Goal: Task Accomplishment & Management: Use online tool/utility

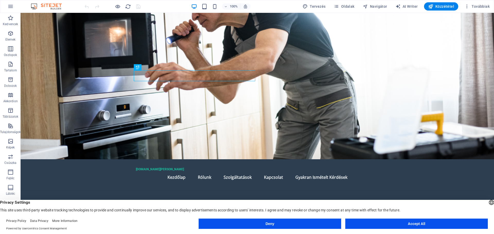
click at [419, 223] on button "Accept All" at bounding box center [416, 224] width 142 height 10
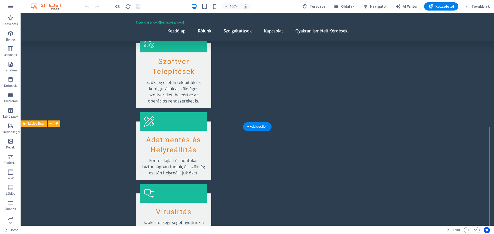
scroll to position [814, 0]
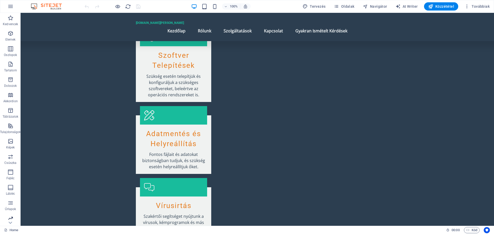
click at [10, 219] on icon "button" at bounding box center [10, 218] width 6 height 6
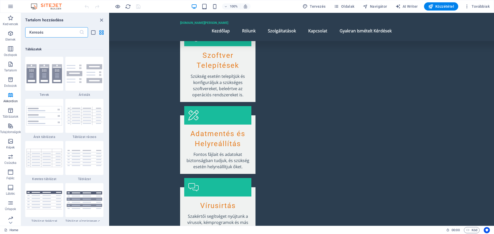
scroll to position [1771, 0]
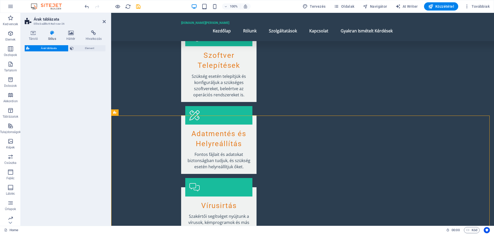
select select "rem"
select select "px"
select select "preset-pricing-table-v3-default"
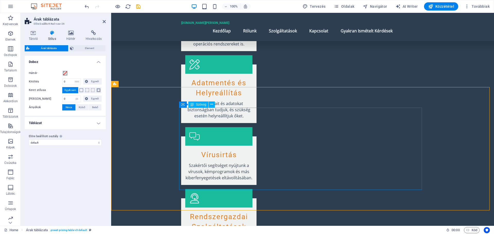
scroll to position [866, 0]
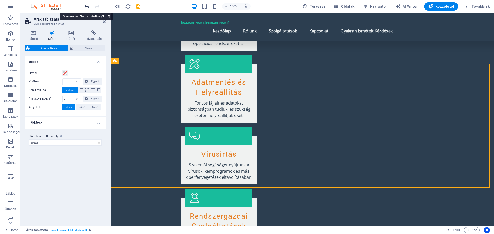
click at [85, 6] on icon "undo" at bounding box center [87, 7] width 6 height 6
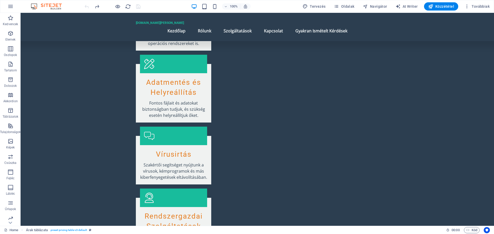
scroll to position [814, 0]
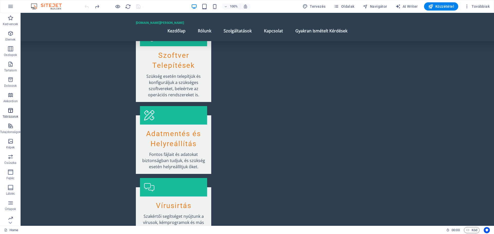
click at [12, 109] on icon "button" at bounding box center [10, 110] width 6 height 6
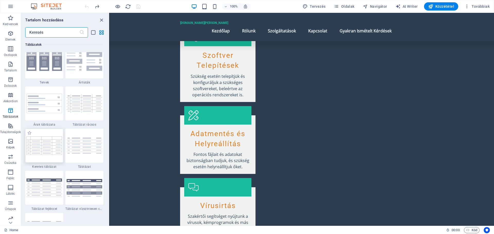
scroll to position [1780, 0]
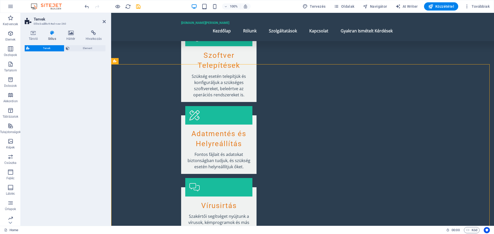
select select "rem"
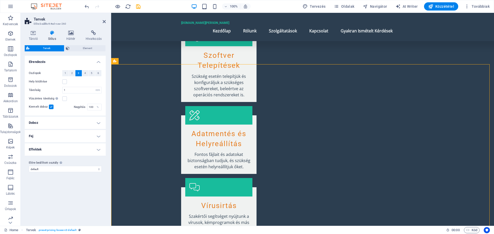
scroll to position [866, 0]
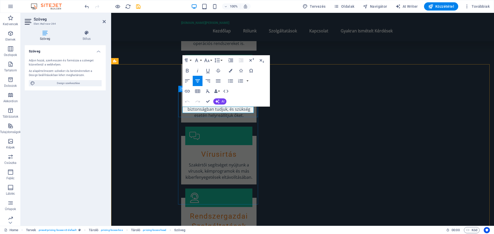
drag, startPoint x: 228, startPoint y: 110, endPoint x: 207, endPoint y: 110, distance: 20.8
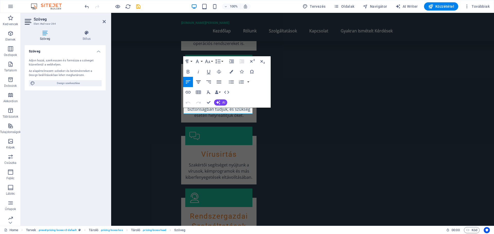
click at [198, 82] on icon "button" at bounding box center [198, 81] width 5 height 3
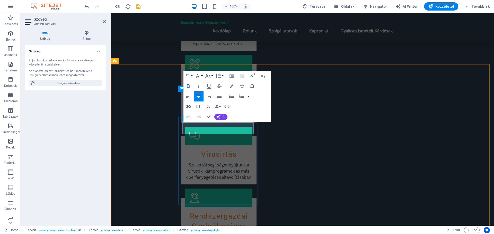
drag, startPoint x: 228, startPoint y: 129, endPoint x: 210, endPoint y: 129, distance: 18.0
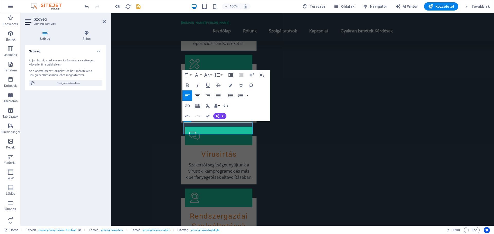
click at [198, 95] on icon "button" at bounding box center [197, 96] width 6 height 6
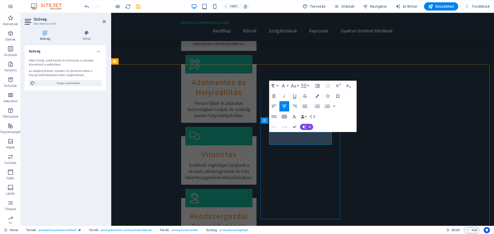
drag, startPoint x: 310, startPoint y: 137, endPoint x: 290, endPoint y: 139, distance: 19.9
click at [285, 104] on icon "button" at bounding box center [284, 106] width 6 height 6
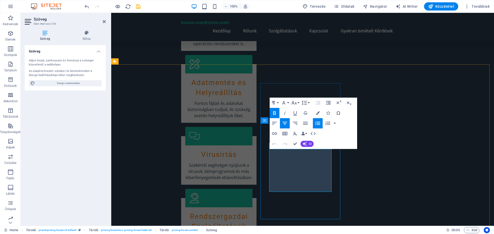
drag, startPoint x: 314, startPoint y: 154, endPoint x: 285, endPoint y: 154, distance: 28.5
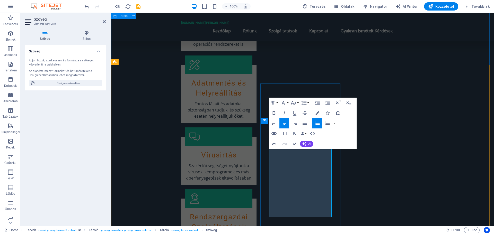
scroll to position [86, 0]
drag, startPoint x: 315, startPoint y: 213, endPoint x: 285, endPoint y: 178, distance: 45.4
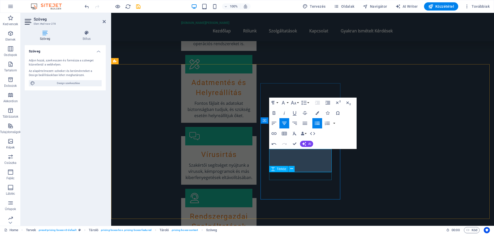
scroll to position [866, 0]
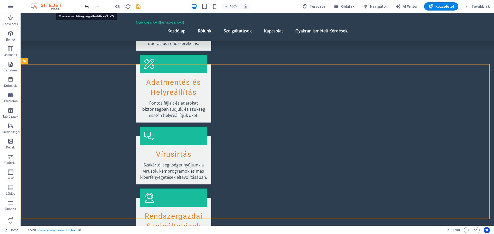
click at [86, 5] on icon "undo" at bounding box center [87, 7] width 6 height 6
click at [95, 6] on icon "redo" at bounding box center [97, 7] width 6 height 6
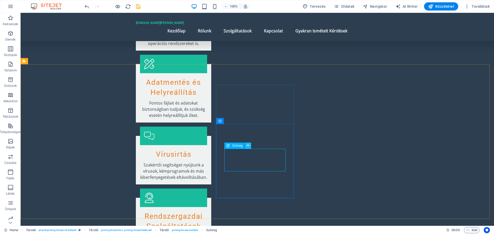
click at [245, 144] on button at bounding box center [248, 146] width 6 height 6
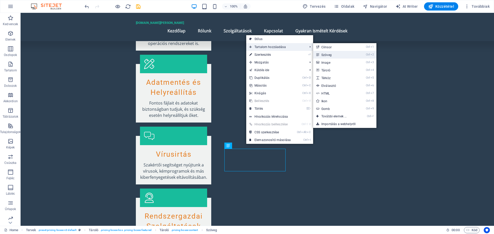
click at [329, 55] on link "Ctrl 2 Szöveg" at bounding box center [335, 55] width 44 height 8
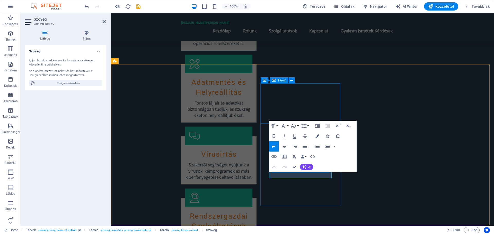
scroll to position [865, 0]
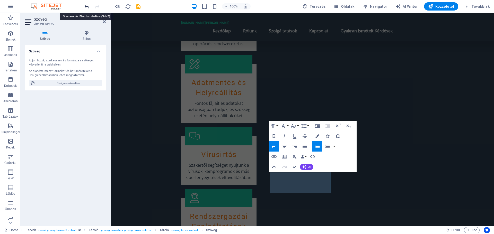
click at [87, 8] on icon "undo" at bounding box center [87, 7] width 6 height 6
click at [87, 6] on icon "undo" at bounding box center [87, 7] width 6 height 6
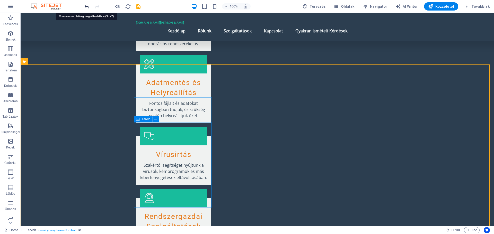
click at [87, 6] on icon "undo" at bounding box center [87, 7] width 6 height 6
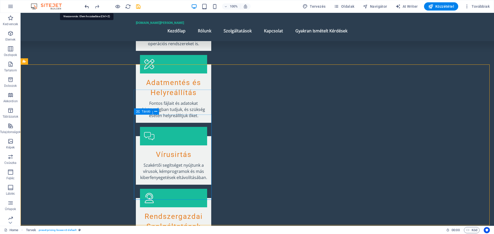
click at [87, 6] on icon "undo" at bounding box center [87, 7] width 6 height 6
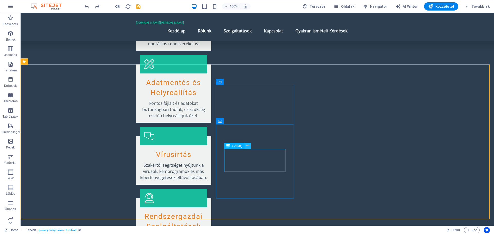
click at [247, 146] on icon at bounding box center [247, 145] width 3 height 5
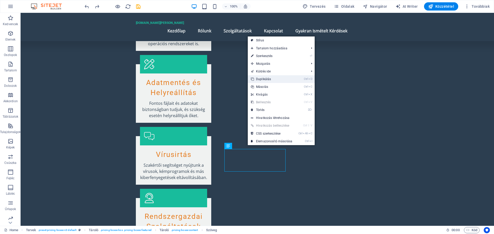
click at [267, 78] on link "Ctrl D Duplikálás" at bounding box center [272, 79] width 48 height 8
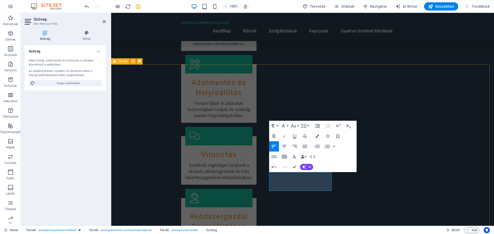
scroll to position [34, 2]
click at [318, 147] on icon "button" at bounding box center [316, 146] width 5 height 3
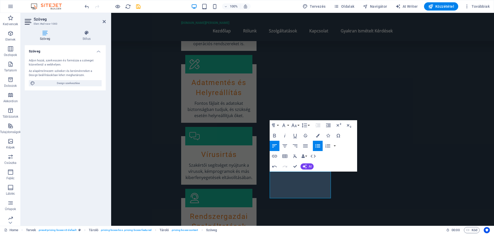
click at [317, 147] on icon "button" at bounding box center [317, 146] width 6 height 6
click at [318, 146] on icon "button" at bounding box center [317, 145] width 5 height 3
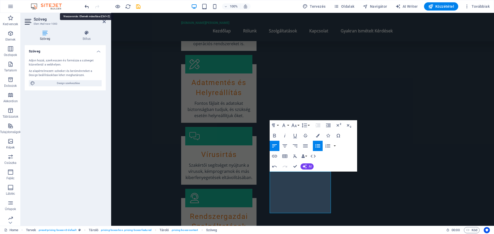
click at [85, 6] on icon "undo" at bounding box center [87, 7] width 6 height 6
click at [87, 6] on icon "undo" at bounding box center [87, 7] width 6 height 6
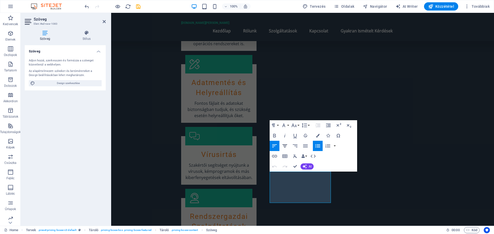
click at [286, 145] on icon "button" at bounding box center [284, 146] width 6 height 6
click at [287, 145] on icon "button" at bounding box center [284, 146] width 6 height 6
click at [284, 145] on icon "button" at bounding box center [284, 146] width 6 height 6
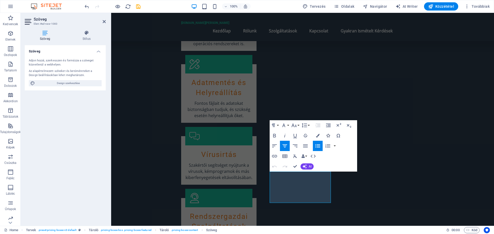
click at [327, 135] on icon "button" at bounding box center [328, 136] width 4 height 4
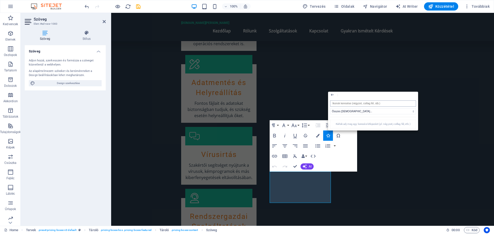
click at [349, 101] on input "search" at bounding box center [373, 104] width 86 height 6
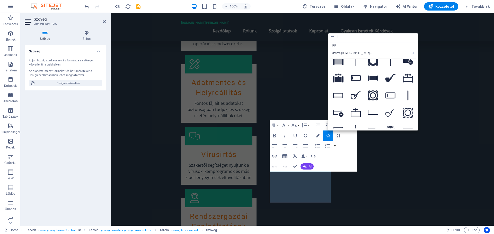
scroll to position [0, 0]
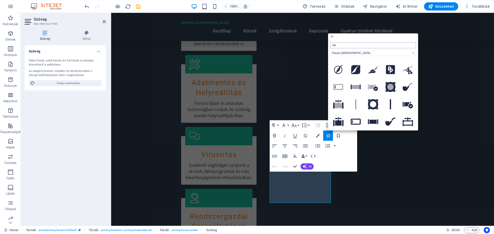
click at [338, 45] on input "pip" at bounding box center [373, 45] width 86 height 6
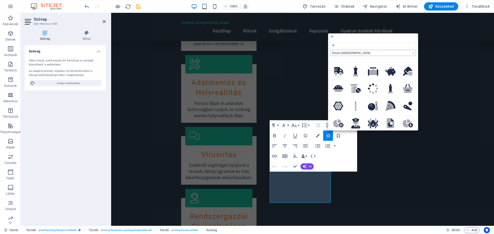
scroll to position [411, 0]
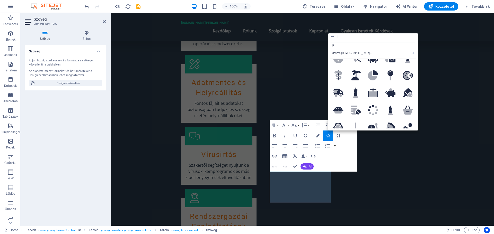
drag, startPoint x: 336, startPoint y: 45, endPoint x: 333, endPoint y: 44, distance: 3.4
click at [333, 44] on input "pi" at bounding box center [373, 45] width 86 height 6
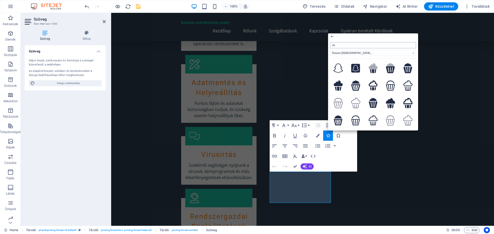
scroll to position [18, 0]
drag, startPoint x: 454, startPoint y: 58, endPoint x: 323, endPoint y: 44, distance: 131.9
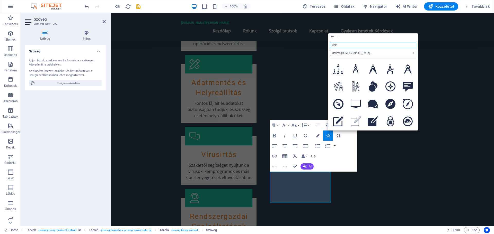
type input "comp"
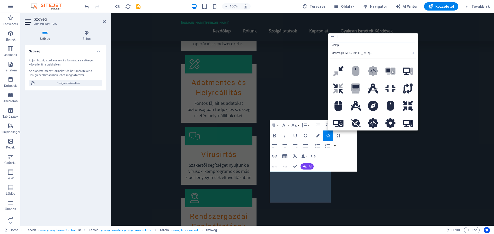
scroll to position [95, 0]
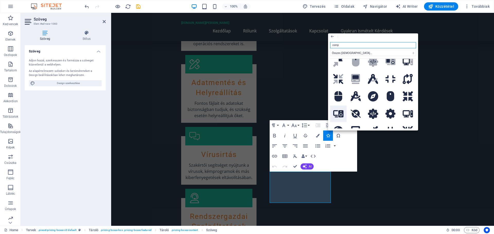
click at [336, 112] on icon at bounding box center [338, 114] width 10 height 8
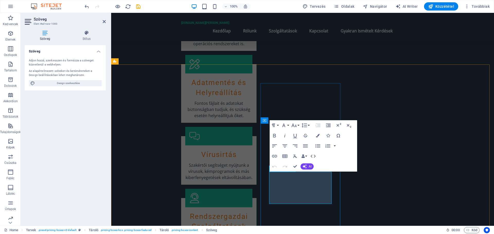
drag, startPoint x: 291, startPoint y: 177, endPoint x: 286, endPoint y: 177, distance: 4.4
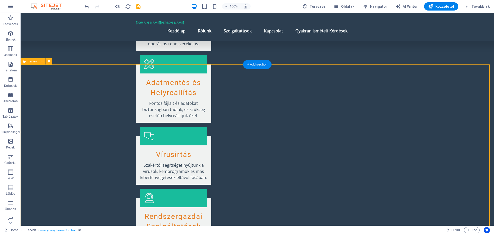
click at [42, 60] on icon at bounding box center [42, 61] width 3 height 5
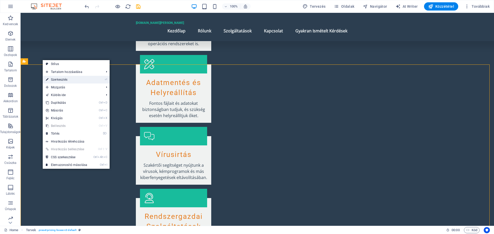
click at [58, 79] on link "⏎ Szerkesztés" at bounding box center [67, 80] width 48 height 8
select select "rem"
select select "px"
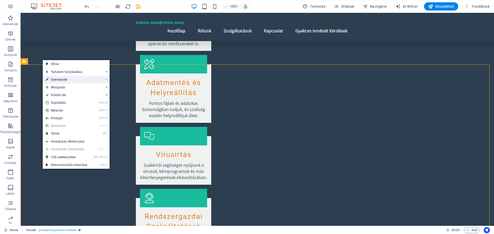
select select "px"
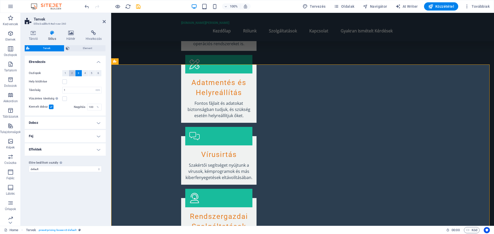
click at [73, 72] on button "2" at bounding box center [72, 73] width 6 height 6
click at [50, 106] on label at bounding box center [51, 107] width 5 height 5
click at [0, 0] on input "Kiemelt doboz" at bounding box center [0, 0] width 0 height 0
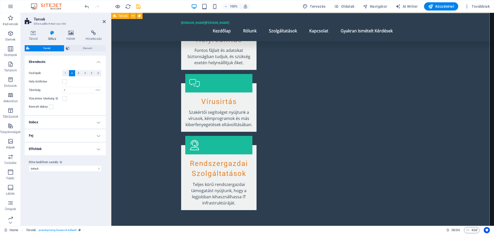
scroll to position [917, 0]
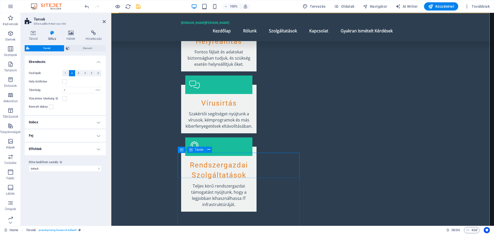
click at [182, 152] on icon at bounding box center [183, 151] width 4 height 6
click at [214, 150] on icon at bounding box center [213, 150] width 3 height 5
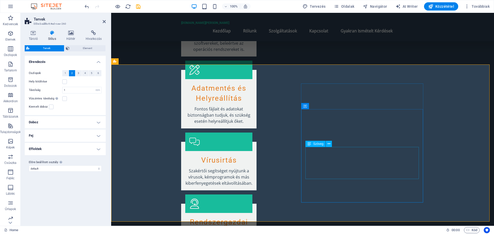
scroll to position [891, 0]
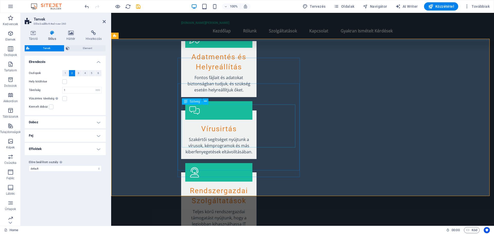
click at [206, 99] on icon at bounding box center [206, 101] width 3 height 5
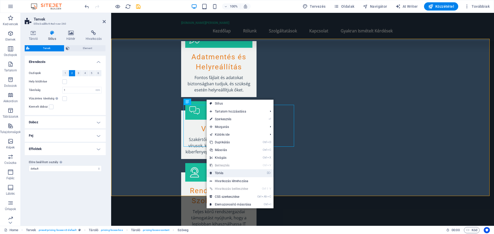
click at [221, 173] on link "⌦ Törlés" at bounding box center [230, 173] width 48 height 8
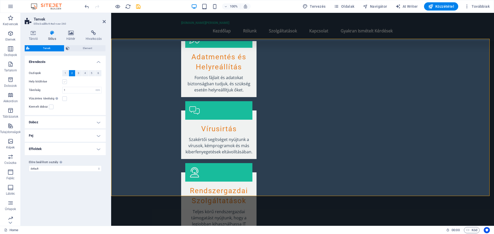
click at [64, 80] on label at bounding box center [64, 81] width 5 height 5
click at [0, 0] on input "Hely kitöltése" at bounding box center [0, 0] width 0 height 0
click at [98, 122] on h4 "Doboz" at bounding box center [65, 122] width 81 height 12
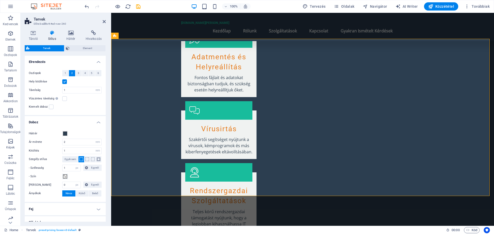
scroll to position [28, 0]
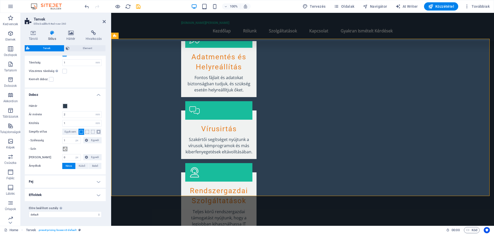
click at [97, 181] on h4 "Fej" at bounding box center [65, 182] width 81 height 12
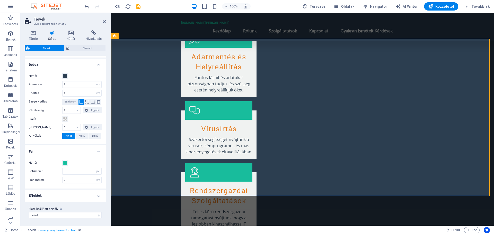
scroll to position [58, 0]
click at [75, 171] on input "number" at bounding box center [81, 171] width 39 height 6
type input "24"
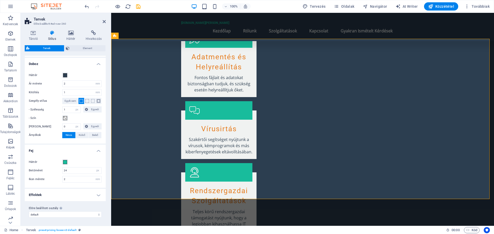
click at [97, 194] on h4 "Effektek" at bounding box center [65, 195] width 81 height 12
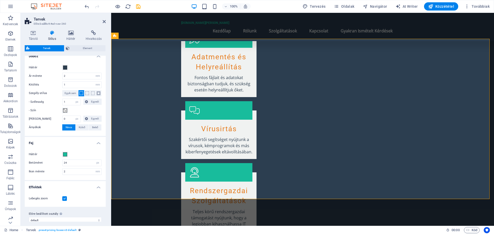
scroll to position [72, 0]
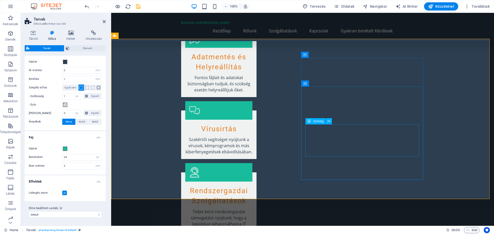
click at [328, 121] on button at bounding box center [330, 121] width 6 height 6
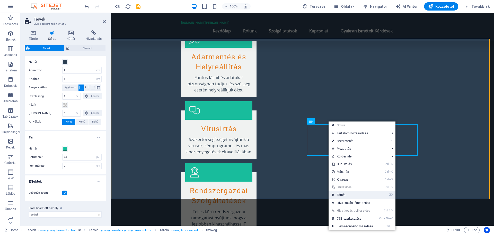
click at [341, 194] on link "⌦ Törlés" at bounding box center [352, 195] width 48 height 8
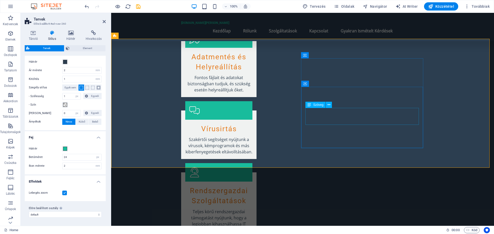
click at [330, 103] on button at bounding box center [328, 105] width 6 height 6
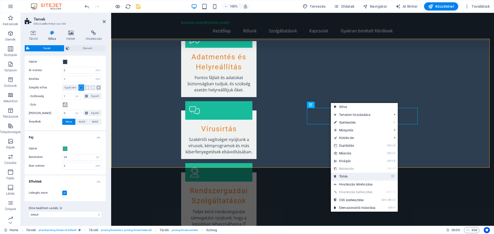
click at [345, 176] on link "⌦ Törlés" at bounding box center [355, 177] width 48 height 8
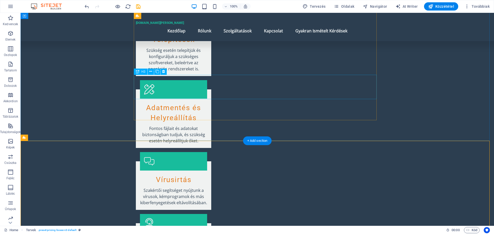
scroll to position [788, 0]
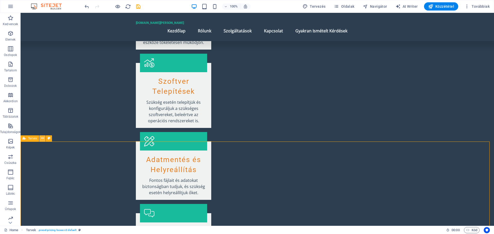
click at [42, 139] on icon at bounding box center [42, 138] width 3 height 5
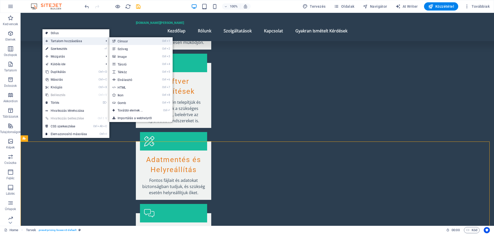
click at [126, 40] on link "Ctrl 1 Címsor" at bounding box center [131, 41] width 44 height 8
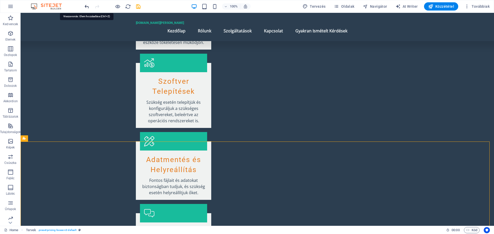
click at [87, 7] on icon "undo" at bounding box center [87, 7] width 6 height 6
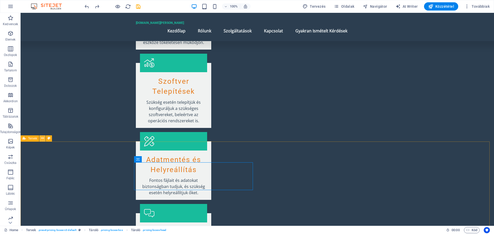
click at [42, 137] on icon at bounding box center [42, 138] width 3 height 5
click at [163, 159] on button at bounding box center [165, 159] width 6 height 6
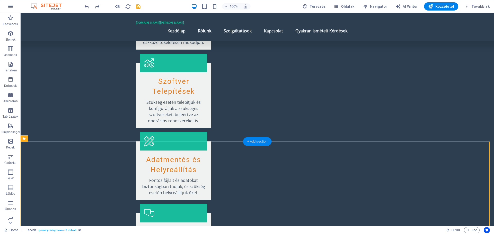
click at [257, 139] on div "+ Add section" at bounding box center [257, 141] width 29 height 9
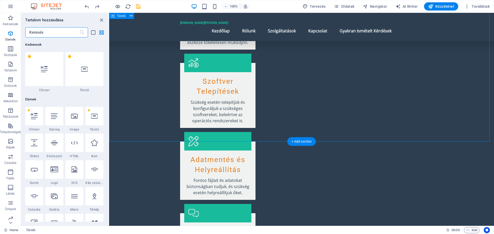
scroll to position [899, 0]
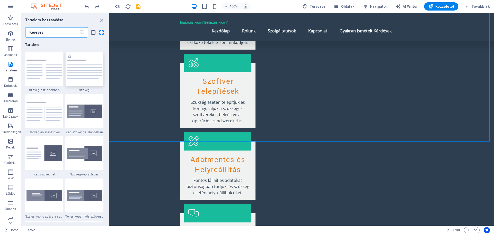
click at [81, 72] on img at bounding box center [84, 69] width 35 height 19
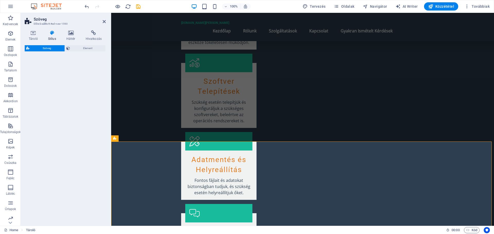
select select "preset-text-v2-default"
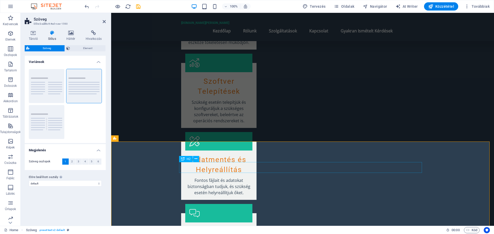
scroll to position [891, 0]
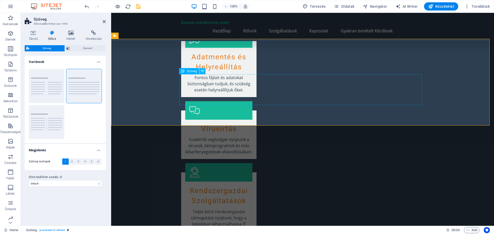
click at [202, 68] on button at bounding box center [202, 71] width 6 height 6
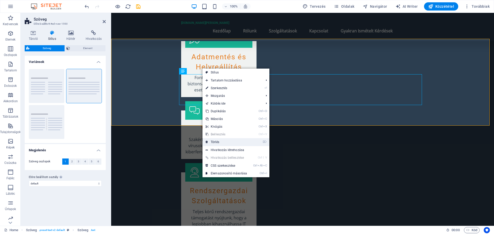
click at [218, 140] on link "⌦ Törlés" at bounding box center [226, 142] width 48 height 8
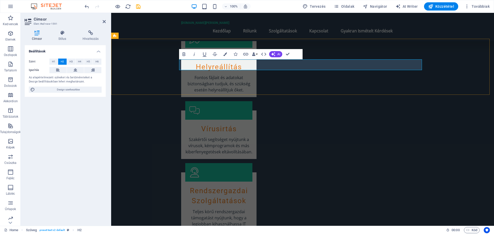
scroll to position [86, 0]
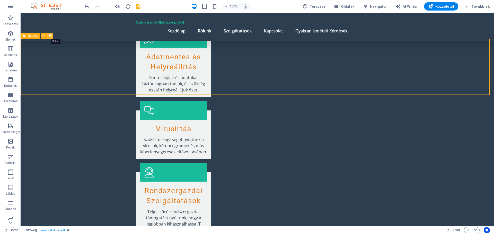
click at [50, 35] on icon at bounding box center [50, 35] width 3 height 5
select select "preset-text-v2-default"
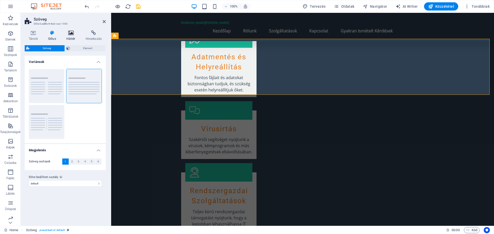
click at [72, 33] on icon at bounding box center [70, 32] width 17 height 5
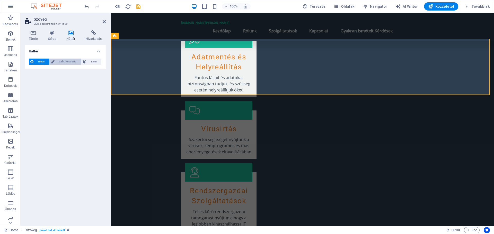
click at [63, 62] on span "Szín / Gradiens" at bounding box center [67, 62] width 23 height 6
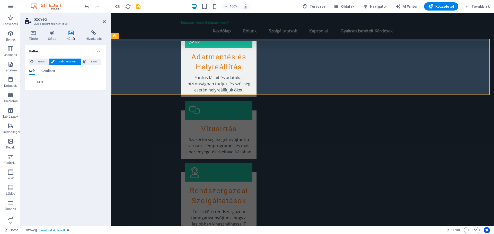
click at [33, 82] on span at bounding box center [32, 82] width 6 height 6
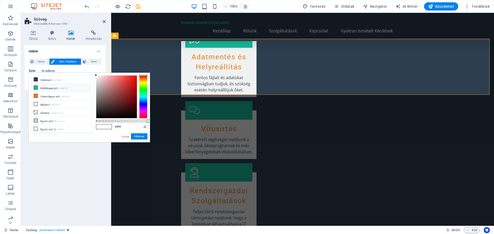
click at [42, 88] on li "Elsődleges szín #18BC9C" at bounding box center [61, 88] width 59 height 8
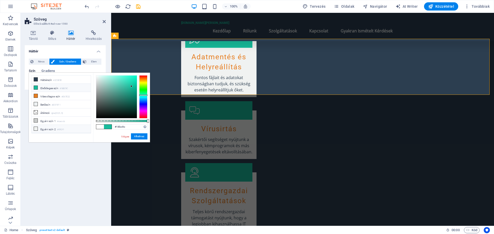
click at [44, 128] on li "Egyéni szín 2 #f0f2f1" at bounding box center [61, 129] width 59 height 8
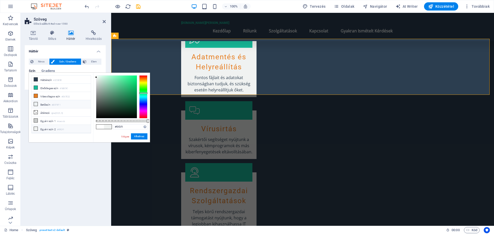
click at [47, 104] on li "Betűszín #ECF0F1" at bounding box center [61, 104] width 59 height 8
click at [45, 119] on li "Egyéni szín 1 #cacccb" at bounding box center [61, 121] width 59 height 8
click at [45, 128] on li "Egyéni szín 2 #f0f2f1" at bounding box center [61, 129] width 59 height 8
type input "#f0f2f1"
drag, startPoint x: 474, startPoint y: 133, endPoint x: 563, endPoint y: 133, distance: 88.7
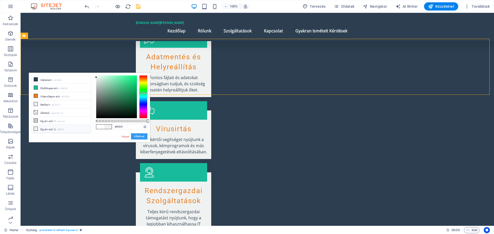
click at [142, 135] on button "Alkalmaz" at bounding box center [139, 136] width 16 height 6
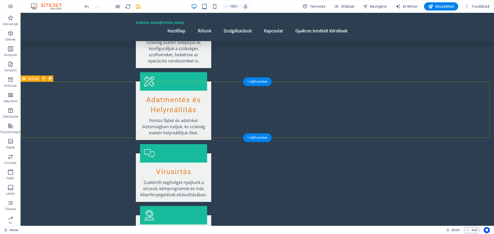
scroll to position [803, 0]
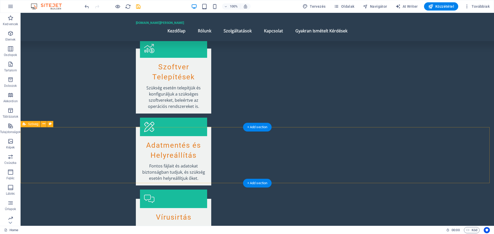
click at [43, 124] on icon at bounding box center [43, 123] width 3 height 5
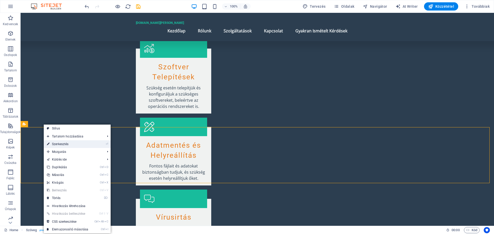
click at [57, 147] on link "⏎ Szerkesztés" at bounding box center [68, 144] width 48 height 8
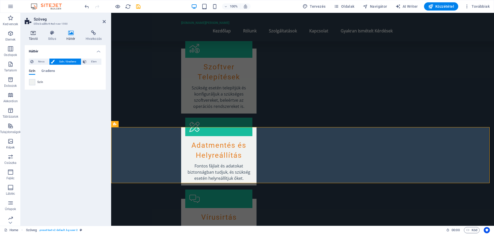
click at [34, 32] on icon at bounding box center [33, 32] width 17 height 5
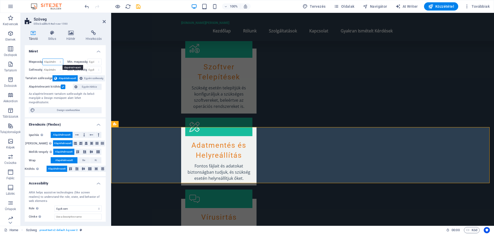
click at [60, 61] on select "Alapértelmezett px rem % vh vw" at bounding box center [53, 62] width 20 height 6
click at [59, 69] on select "Alapértelmezett px rem % em vh vw" at bounding box center [52, 70] width 20 height 6
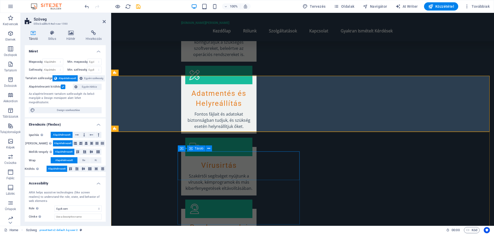
scroll to position [854, 0]
click at [104, 21] on icon at bounding box center [104, 22] width 3 height 4
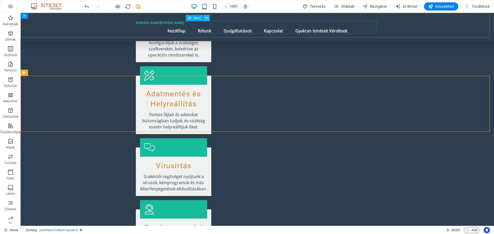
click at [206, 18] on icon at bounding box center [206, 17] width 3 height 5
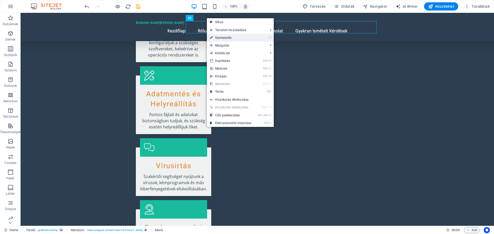
click at [221, 37] on link "⏎ Szerkesztés" at bounding box center [231, 38] width 48 height 8
select select
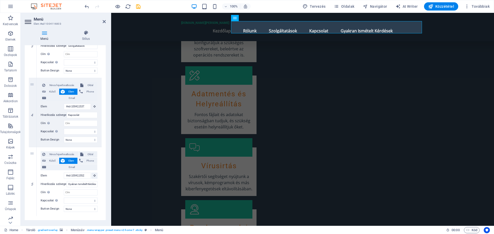
scroll to position [244, 0]
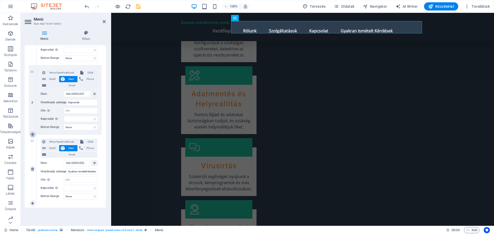
click at [33, 134] on icon at bounding box center [32, 135] width 3 height 4
select select
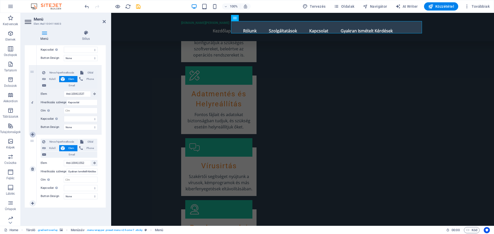
select select
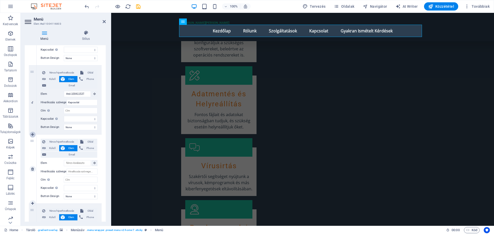
scroll to position [858, 0]
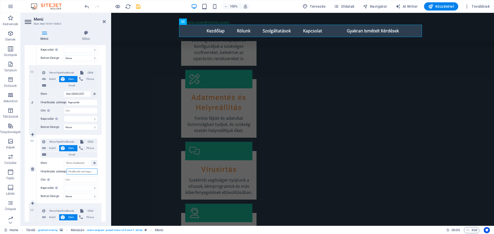
click at [84, 172] on input "Hivatkozás szövege" at bounding box center [82, 172] width 31 height 6
type input "Ár"
select select
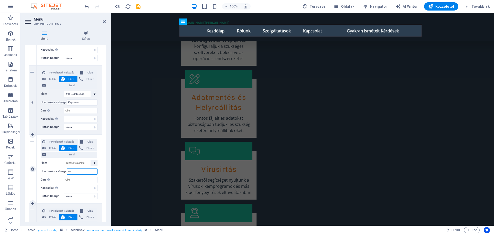
select select
type input "Árak"
select select
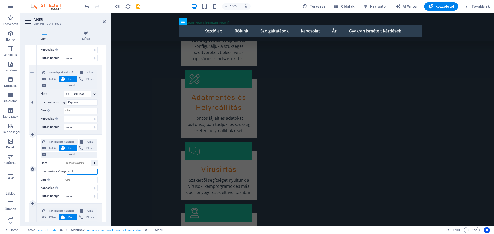
select select
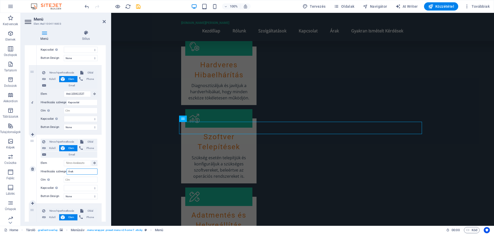
scroll to position [829, 0]
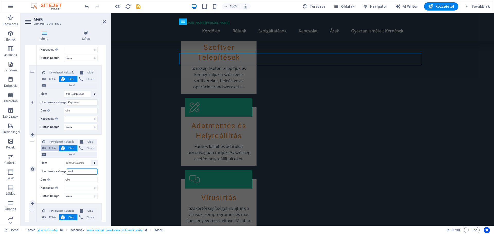
type input "Árak"
click at [48, 150] on span "Külső" at bounding box center [52, 148] width 10 height 6
select select
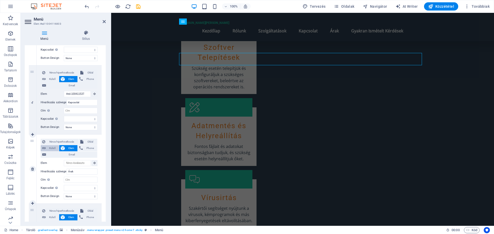
select select
select select "blank"
select select
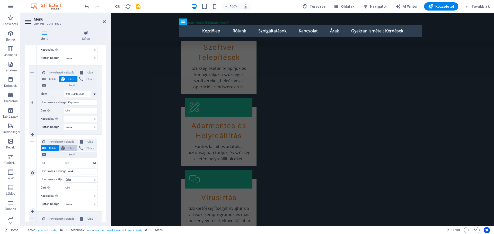
click at [71, 148] on span "Elem" at bounding box center [71, 148] width 10 height 6
select select
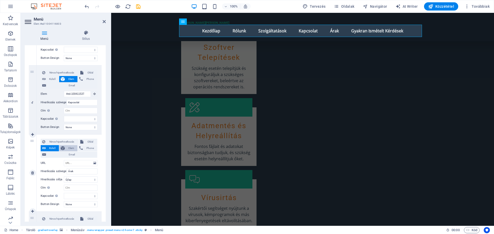
select select
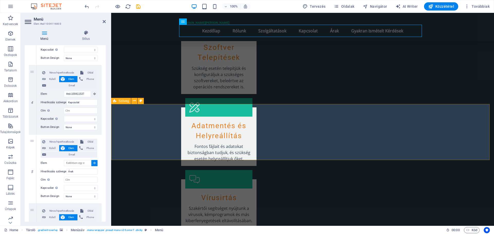
select select
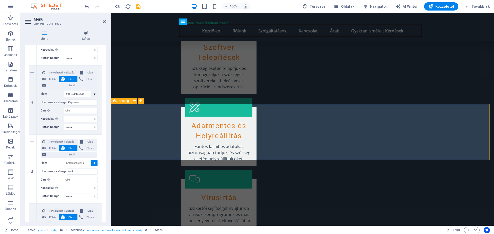
type input "#ed-new-1590"
select select
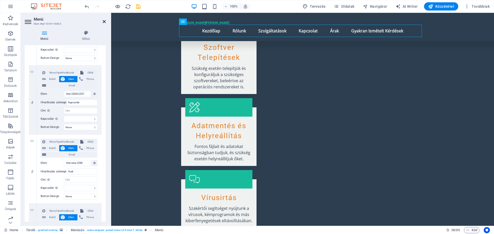
click at [104, 22] on icon at bounding box center [104, 22] width 3 height 4
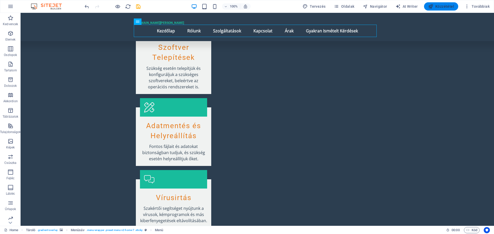
click at [442, 7] on span "Közzététel" at bounding box center [441, 6] width 26 height 5
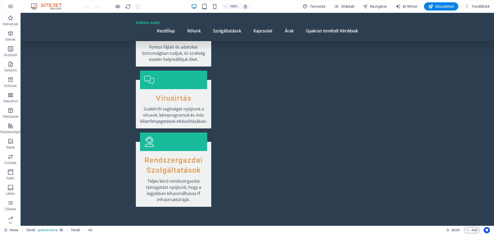
scroll to position [959, 0]
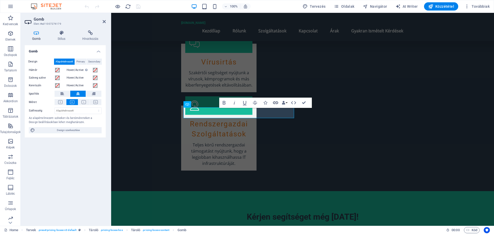
click at [274, 102] on icon "button" at bounding box center [275, 103] width 6 height 6
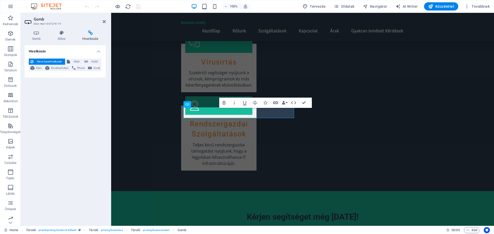
click at [274, 102] on icon "button" at bounding box center [275, 103] width 6 height 6
click at [93, 60] on span "Külső" at bounding box center [94, 62] width 10 height 6
select select "blank"
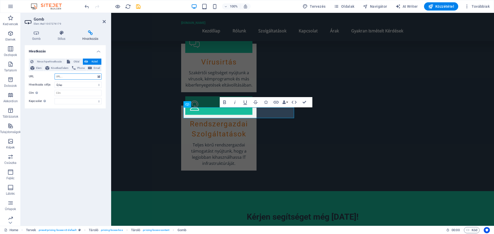
paste input "https://computermania.hu/arka/"
type input "https://computermania.hu/arka/"
click at [85, 117] on div "Hivatkozás Nincs hiperhivatkozás Oldal Külső Elem Következő elem Phone Email Ol…" at bounding box center [65, 133] width 81 height 177
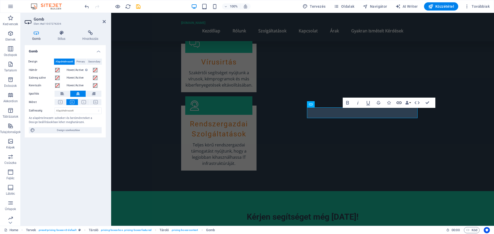
click at [397, 102] on icon "button" at bounding box center [399, 103] width 6 height 6
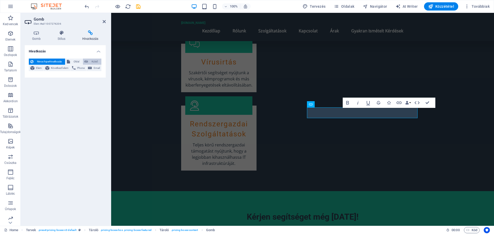
click at [95, 61] on span "Külső" at bounding box center [94, 62] width 10 height 6
select select "blank"
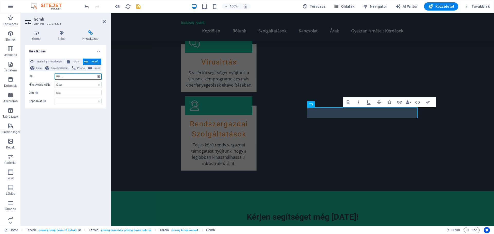
paste input "https://computermania.hu/arka/"
type input "https://computermania.hu/arka/"
click at [85, 117] on div "Hivatkozás Nincs hiperhivatkozás Oldal Külső Elem Következő elem Phone Email Ol…" at bounding box center [65, 133] width 81 height 177
click at [63, 92] on input "Cím További hivatkozás leírás, ne legyen azonos a hivatkozás szövegével. A címe…" at bounding box center [77, 93] width 47 height 6
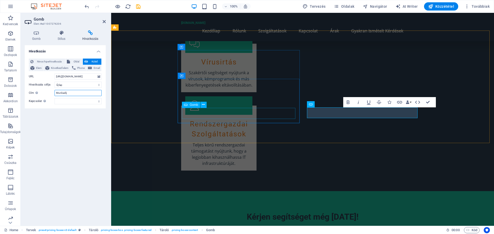
type input "Munkadíj"
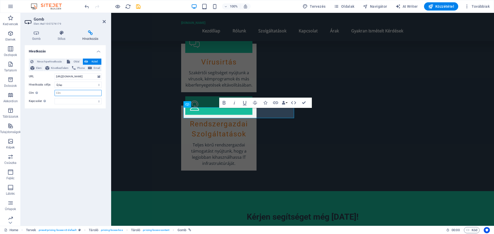
click at [65, 92] on input "Cím További hivatkozás leírás, ne legyen azonos a hivatkozás szövegével. A címe…" at bounding box center [77, 93] width 47 height 6
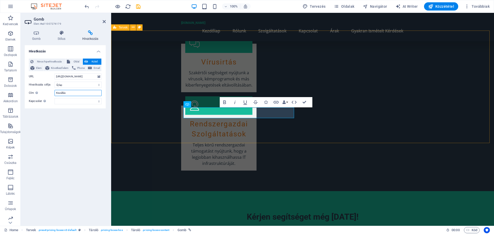
type input "Kiszállás"
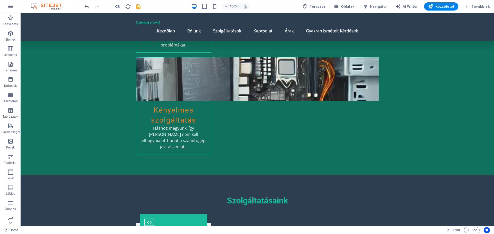
scroll to position [477, 0]
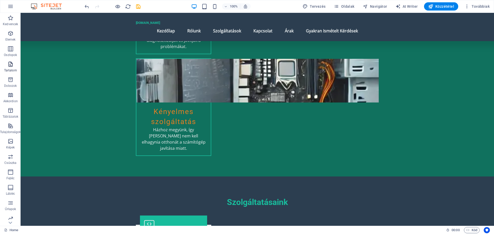
click at [11, 66] on icon "button" at bounding box center [10, 64] width 6 height 6
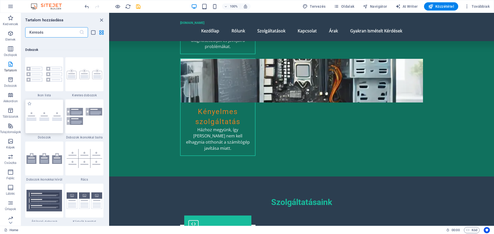
scroll to position [1413, 0]
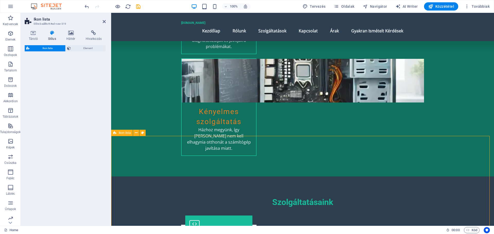
select select "rem"
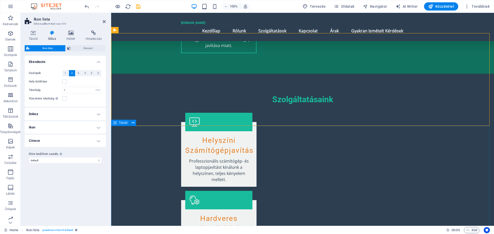
scroll to position [503, 0]
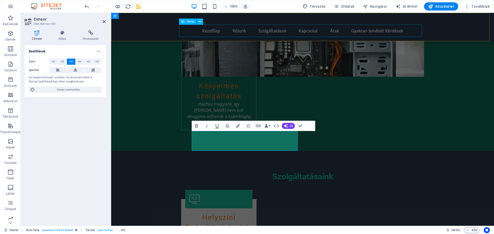
scroll to position [23, 0]
drag, startPoint x: 226, startPoint y: 144, endPoint x: 196, endPoint y: 139, distance: 30.2
click at [258, 126] on icon "button" at bounding box center [257, 126] width 5 height 3
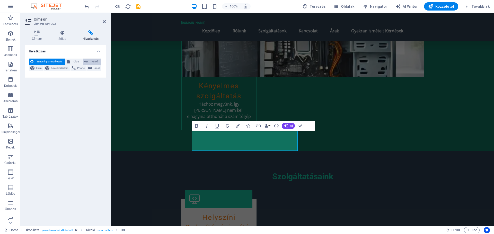
click at [94, 61] on span "Külső" at bounding box center [94, 62] width 10 height 6
select select "blank"
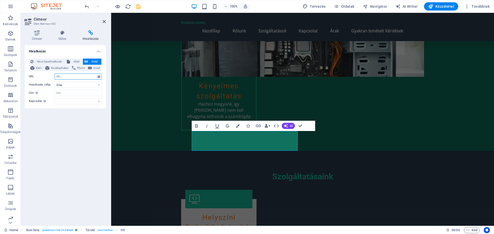
paste input "https://computermania.hu/gyakori-szamitogepes-problemak-es-megoldasuk/"
type input "https://computermania.hu/gyakori-szamitogepes-problemak-es-megoldasuk/"
click at [75, 121] on div "Hivatkozás Nincs hiperhivatkozás Oldal Külső Elem Következő elem Phone Email Ol…" at bounding box center [65, 133] width 81 height 177
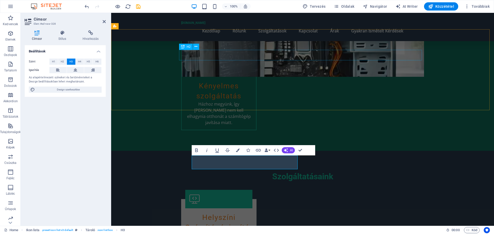
scroll to position [0, 2]
drag, startPoint x: 269, startPoint y: 162, endPoint x: 195, endPoint y: 165, distance: 73.8
click at [259, 150] on icon "button" at bounding box center [258, 150] width 6 height 6
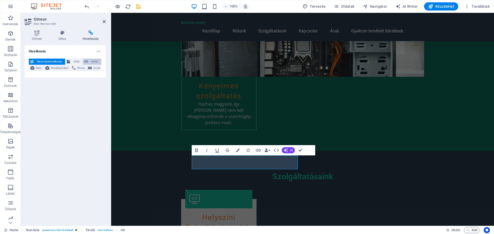
click at [89, 62] on span "Külső" at bounding box center [94, 62] width 10 height 6
select select "blank"
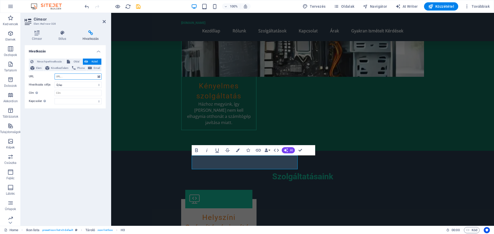
paste input "https://computermania.hu/pc-gyorsitas/"
type input "https://computermania.hu/pc-gyorsitas/"
click at [63, 93] on input "Cím További hivatkozás leírás, ne legyen azonos a hivatkozás szövegével. A címe…" at bounding box center [77, 93] width 47 height 6
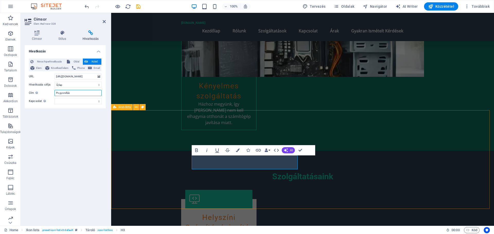
type input "Pc gyorsítás"
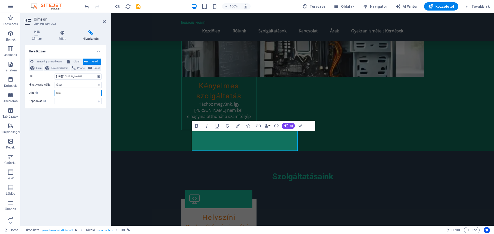
click at [62, 93] on input "Cím További hivatkozás leírás, ne legyen azonos a hivatkozás szövegével. A címe…" at bounding box center [77, 93] width 47 height 6
type input "Pc problémák"
click at [90, 145] on div "Hivatkozás Nincs hiperhivatkozás Oldal Külső Elem Következő elem Phone Email Ol…" at bounding box center [65, 133] width 81 height 177
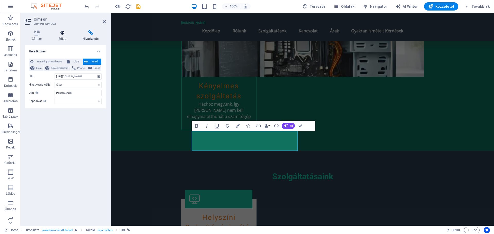
click at [63, 33] on icon at bounding box center [62, 32] width 22 height 5
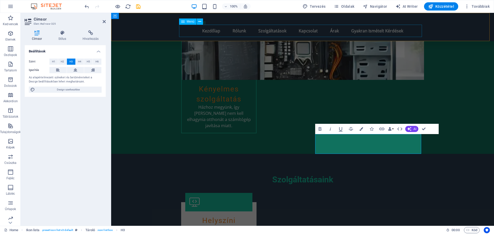
scroll to position [81, 2]
drag, startPoint x: 380, startPoint y: 146, endPoint x: 315, endPoint y: 141, distance: 65.8
click at [381, 129] on icon "button" at bounding box center [381, 129] width 5 height 3
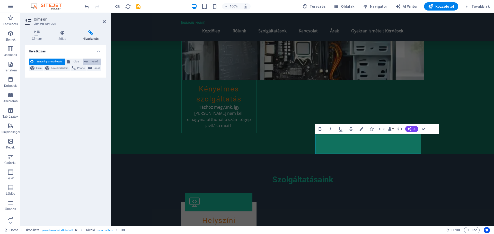
click at [91, 62] on span "Külső" at bounding box center [94, 62] width 10 height 6
select select "blank"
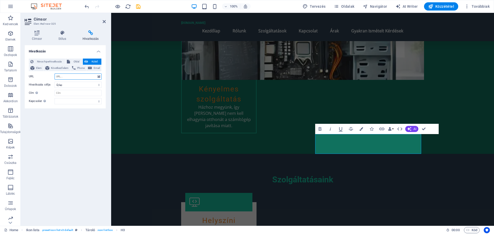
paste input "https://computermania.hu/laptop-hiba/"
type input "https://computermania.hu/laptop-hiba/"
click at [68, 93] on input "Cím További hivatkozás leírás, ne legyen azonos a hivatkozás szövegével. A címe…" at bounding box center [77, 93] width 47 height 6
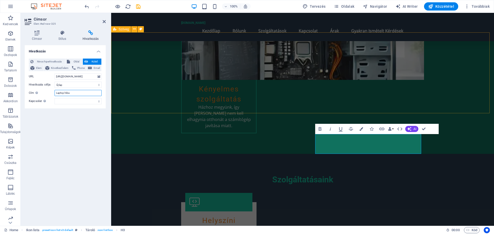
type input "Laptop hiba"
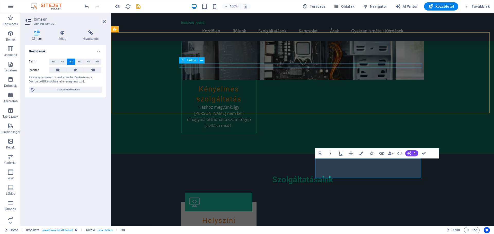
scroll to position [63, 1]
drag, startPoint x: 366, startPoint y: 171, endPoint x: 318, endPoint y: 163, distance: 48.2
click at [381, 152] on icon "button" at bounding box center [381, 153] width 5 height 3
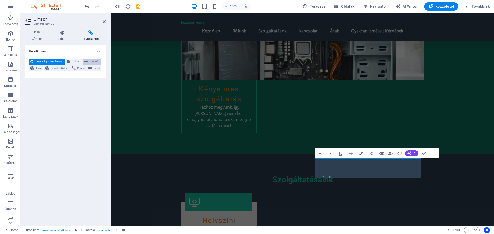
click at [92, 61] on span "Külső" at bounding box center [94, 62] width 10 height 6
select select "blank"
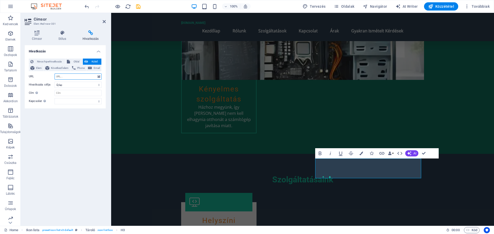
paste input "https://computermania.hu/laptop-gyorsitas-tippek-es-trukkok-a-gyorsabb-laptoper…"
type input "https://computermania.hu/laptop-gyorsitas-tippek-es-trukkok-a-gyorsabb-laptoper…"
click at [66, 93] on input "Cím További hivatkozás leírás, ne legyen azonos a hivatkozás szövegével. A címe…" at bounding box center [77, 93] width 47 height 6
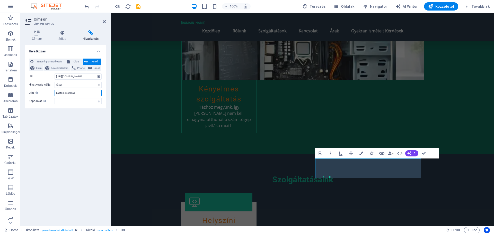
type input "Laptop gyorsítás"
click at [79, 123] on div "Hivatkozás Nincs hiperhivatkozás Oldal Külső Elem Következő elem Phone Email Ol…" at bounding box center [65, 133] width 81 height 177
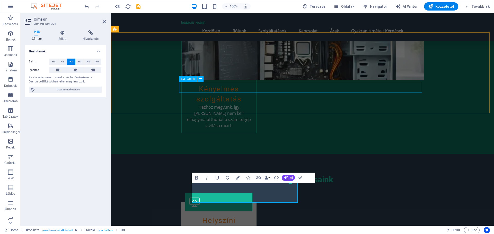
scroll to position [138, 2]
drag, startPoint x: 279, startPoint y: 197, endPoint x: 195, endPoint y: 189, distance: 84.4
click at [258, 177] on icon "button" at bounding box center [258, 178] width 6 height 6
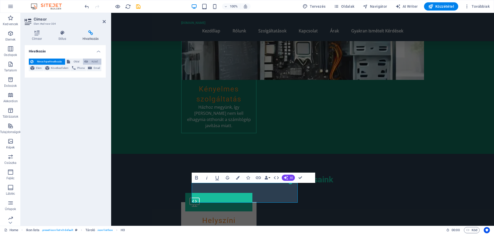
click at [93, 62] on span "Külső" at bounding box center [94, 62] width 10 height 6
select select "blank"
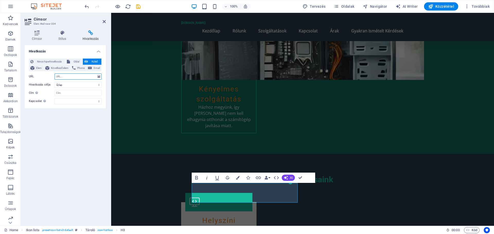
paste input "https://computermania.hu/windows-11-telepitese-soran-nem-latja-a-meghajtot/"
type input "https://computermania.hu/windows-11-telepitese-soran-nem-latja-a-meghajtot/"
click at [68, 99] on select "alternatív szerző könyvjelző külső segítség licenc következő nofollow noreferre…" at bounding box center [77, 101] width 47 height 6
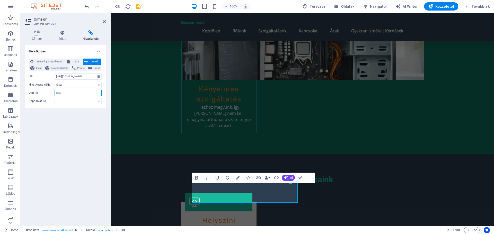
click at [70, 93] on input "Cím További hivatkozás leírás, ne legyen azonos a hivatkozás szövegével. A címe…" at bounding box center [77, 93] width 47 height 6
type input "Win 11 telepítés"
click at [94, 117] on div "Hivatkozás Nincs hiperhivatkozás Oldal Külső Elem Következő elem Phone Email Ol…" at bounding box center [65, 133] width 81 height 177
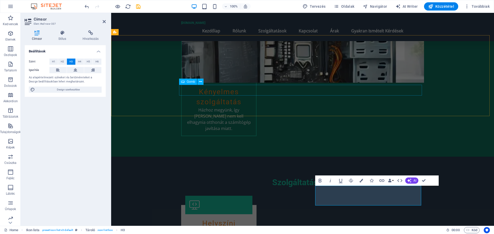
scroll to position [40, 2]
drag, startPoint x: 357, startPoint y: 200, endPoint x: 320, endPoint y: 193, distance: 38.1
click at [380, 179] on icon "button" at bounding box center [381, 181] width 6 height 6
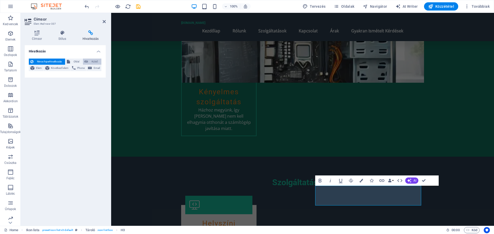
click at [92, 61] on span "Külső" at bounding box center [94, 62] width 10 height 6
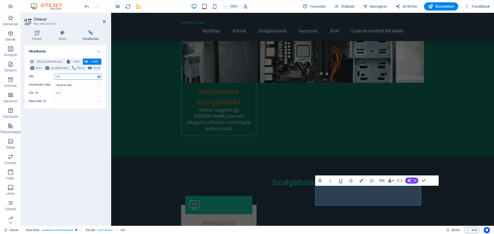
select select "blank"
paste input "https://computermania.hu/windows-10-vege-helyszini-frissites-windows-11/"
type input "https://computermania.hu/windows-10-vege-helyszini-frissites-windows-11/"
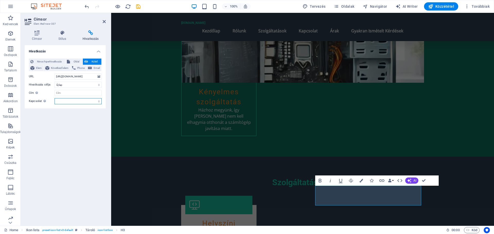
click at [68, 99] on select "alternatív szerző könyvjelző külső segítség licenc következő nofollow noreferre…" at bounding box center [77, 101] width 47 height 6
click at [67, 94] on input "Cím További hivatkozás leírás, ne legyen azonos a hivatkozás szövegével. A címe…" at bounding box center [77, 93] width 47 height 6
type input "Win 11 átállás"
click at [69, 126] on div "Hivatkozás Nincs hiperhivatkozás Oldal Külső Elem Következő elem Phone Email Ol…" at bounding box center [65, 133] width 81 height 177
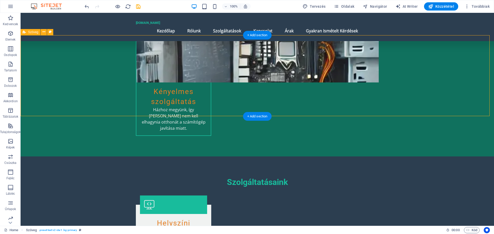
scroll to position [497, 0]
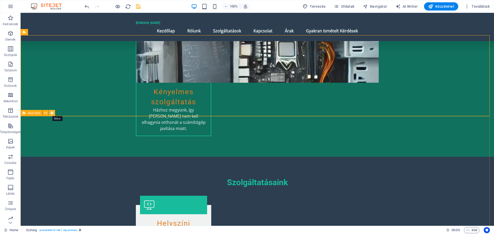
click at [52, 113] on icon at bounding box center [52, 113] width 3 height 5
select select "rem"
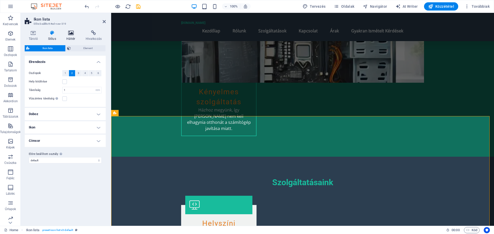
click at [71, 32] on icon at bounding box center [70, 32] width 17 height 5
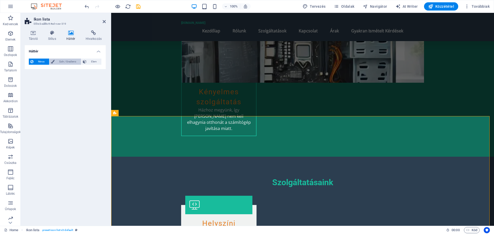
click at [62, 62] on span "Szín / Gradiens" at bounding box center [67, 62] width 23 height 6
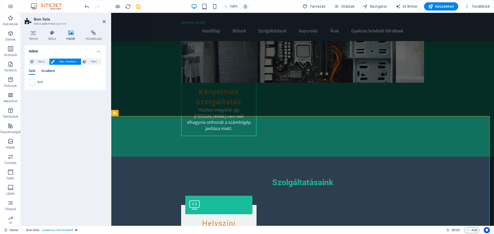
click at [49, 70] on span "Gradiens" at bounding box center [48, 71] width 14 height 7
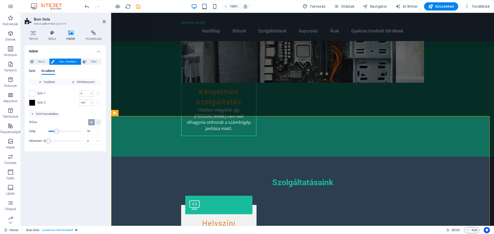
click at [31, 69] on span "Szín" at bounding box center [32, 71] width 6 height 7
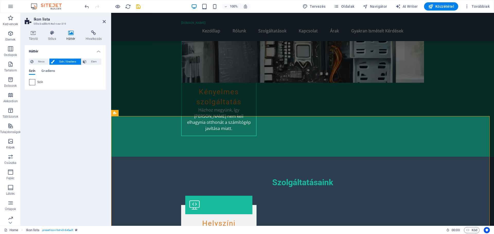
click at [33, 83] on span at bounding box center [32, 82] width 6 height 6
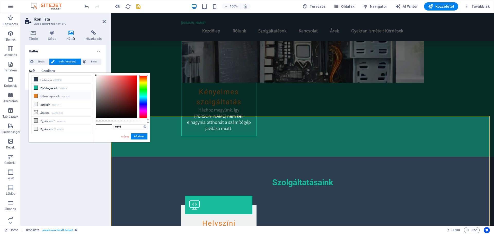
click at [43, 96] on li "Másodlagos szín #E67E22" at bounding box center [61, 96] width 59 height 8
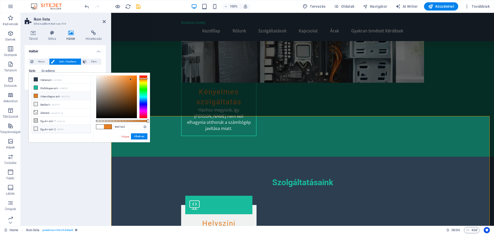
click at [45, 129] on li "Egyéni szín 2 #f0f2f1" at bounding box center [61, 129] width 59 height 8
type input "#f0f2f1"
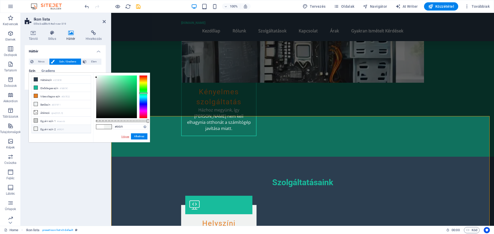
click at [124, 138] on link "Mégse" at bounding box center [125, 137] width 9 height 4
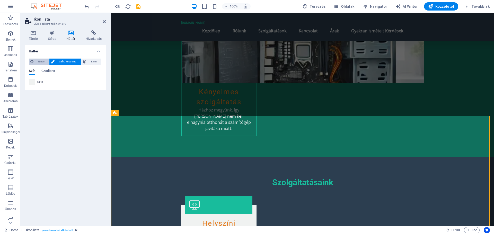
click at [39, 62] on span "Nincs" at bounding box center [41, 62] width 13 height 6
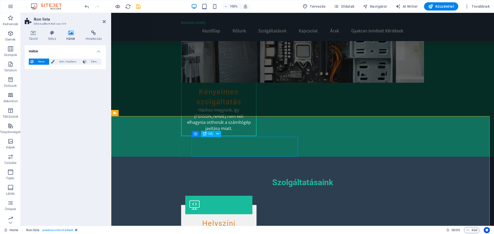
drag, startPoint x: 199, startPoint y: 139, endPoint x: 289, endPoint y: 139, distance: 90.0
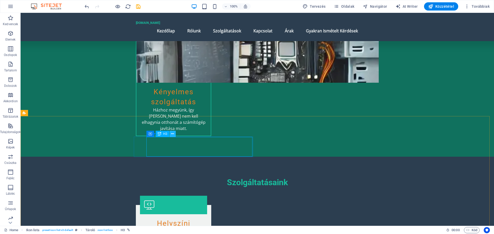
click at [173, 133] on icon at bounding box center [172, 133] width 3 height 5
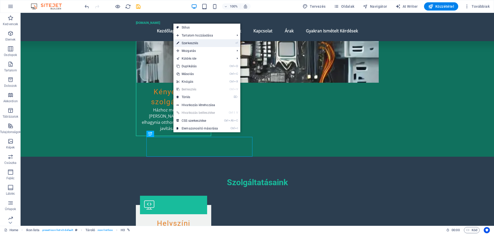
click at [195, 42] on link "⏎ Szerkesztés" at bounding box center [197, 43] width 48 height 8
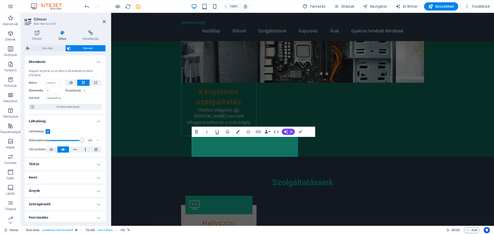
click at [63, 33] on icon at bounding box center [62, 32] width 22 height 5
click at [36, 32] on icon at bounding box center [37, 32] width 24 height 5
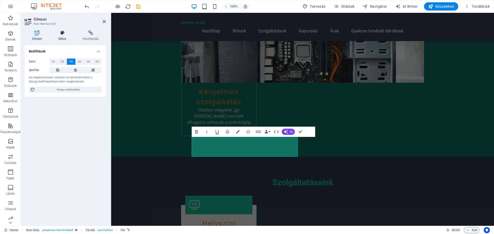
click at [61, 36] on h4 "Stílus" at bounding box center [63, 35] width 24 height 11
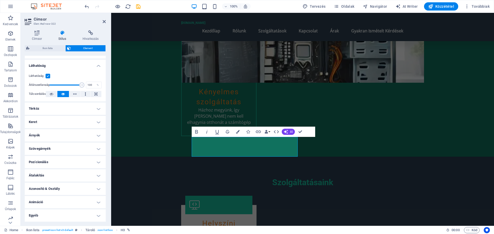
scroll to position [0, 0]
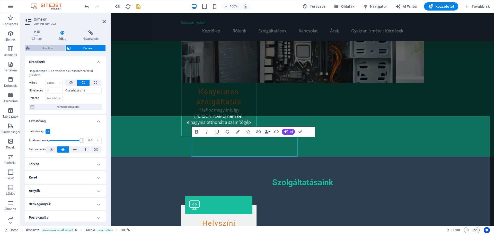
click at [42, 48] on span "Ikon lista" at bounding box center [47, 48] width 33 height 6
select select "rem"
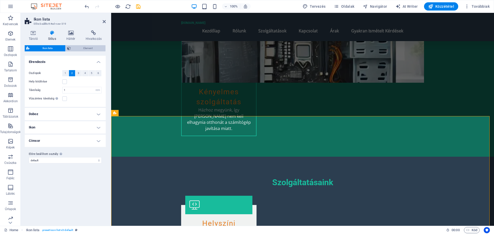
click at [88, 48] on span "Element" at bounding box center [88, 48] width 32 height 6
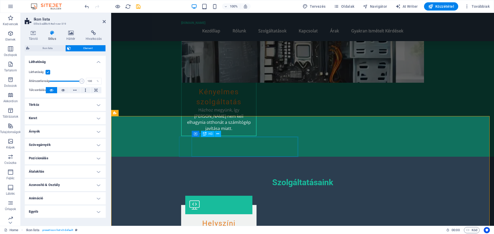
click at [104, 20] on icon at bounding box center [104, 22] width 3 height 4
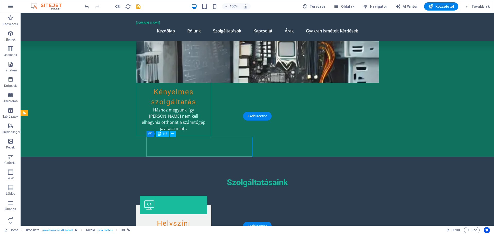
drag, startPoint x: 186, startPoint y: 148, endPoint x: 168, endPoint y: 148, distance: 18.0
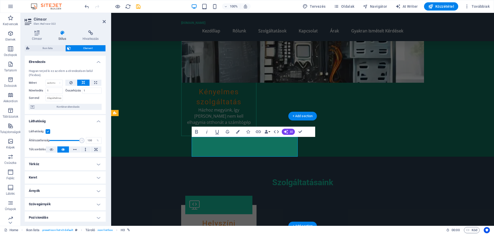
click at [238, 132] on icon "button" at bounding box center [238, 132] width 4 height 4
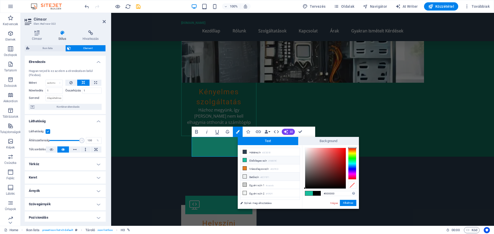
click at [245, 176] on icon at bounding box center [245, 177] width 4 height 4
type input "#ecf0f1"
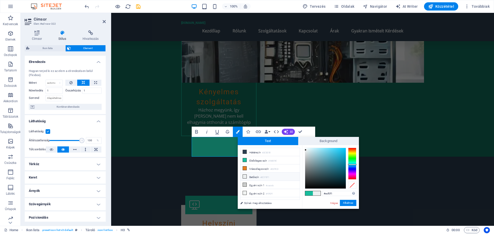
click at [245, 176] on icon at bounding box center [245, 177] width 4 height 4
click at [348, 203] on button "Alkalmaz" at bounding box center [348, 203] width 16 height 6
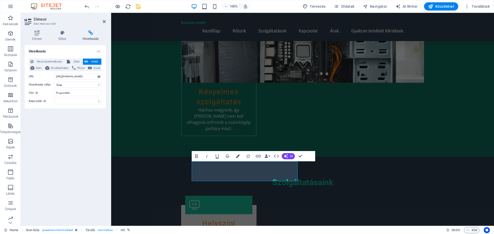
click at [239, 155] on icon "button" at bounding box center [238, 156] width 4 height 4
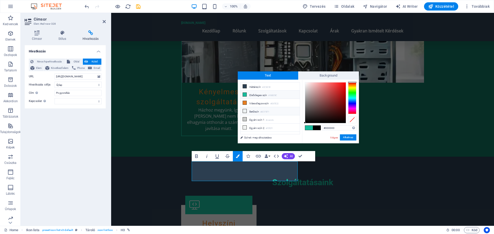
click at [244, 111] on icon at bounding box center [245, 111] width 4 height 4
type input "#ecf0f1"
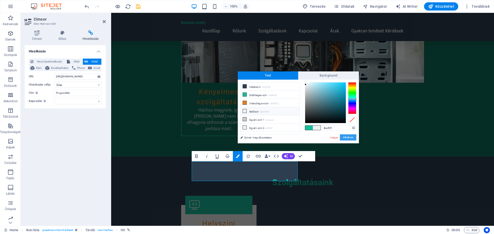
click at [346, 136] on button "Alkalmaz" at bounding box center [348, 137] width 16 height 6
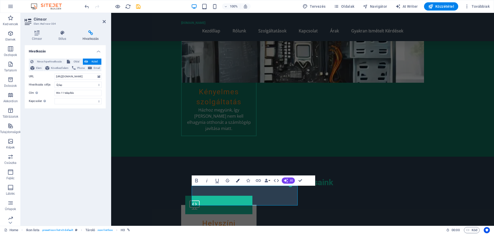
click at [239, 181] on icon "button" at bounding box center [238, 181] width 4 height 4
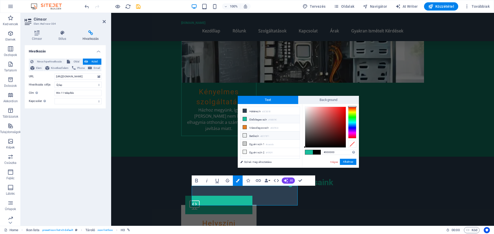
click at [253, 136] on li "Betűszín #ECF0F1" at bounding box center [269, 136] width 59 height 8
type input "#ecf0f1"
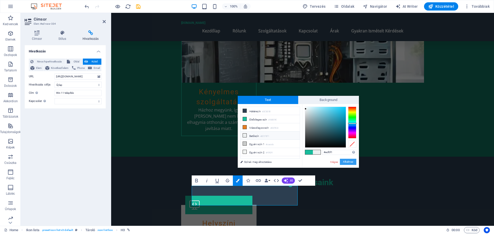
click at [345, 162] on button "Alkalmaz" at bounding box center [348, 162] width 16 height 6
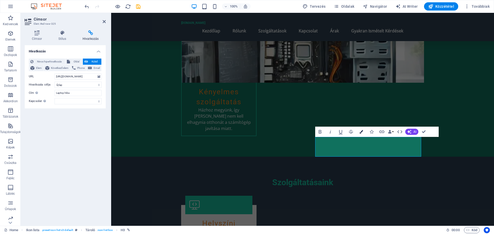
click at [358, 132] on button "Colors" at bounding box center [361, 132] width 10 height 10
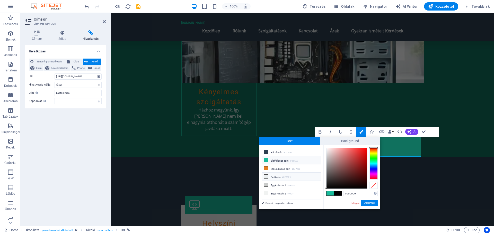
click at [266, 177] on icon at bounding box center [266, 177] width 4 height 4
type input "#ecf0f1"
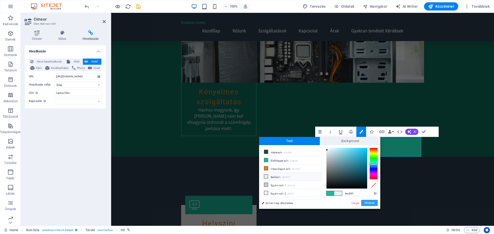
drag, startPoint x: 371, startPoint y: 203, endPoint x: 285, endPoint y: 181, distance: 89.1
click at [371, 203] on button "Alkalmaz" at bounding box center [369, 203] width 16 height 6
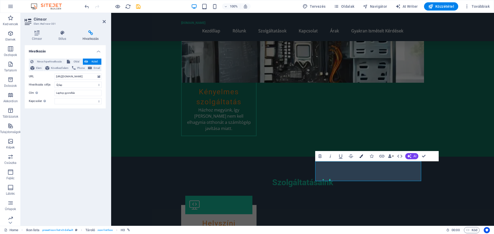
click at [362, 157] on icon "button" at bounding box center [361, 156] width 4 height 4
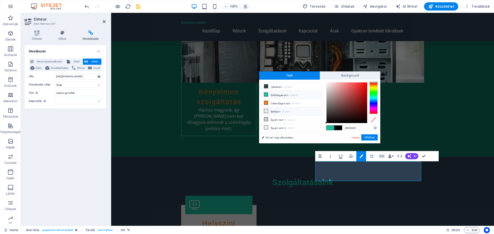
click at [272, 112] on li "Betűszín #ECF0F1" at bounding box center [291, 111] width 59 height 8
type input "#ecf0f1"
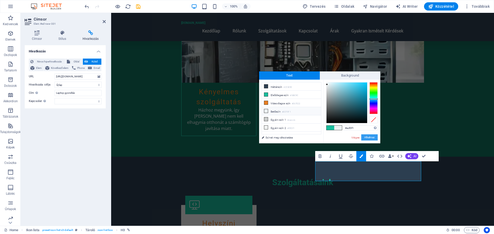
drag, startPoint x: 375, startPoint y: 136, endPoint x: 315, endPoint y: 125, distance: 60.6
click at [375, 136] on button "Alkalmaz" at bounding box center [369, 137] width 16 height 6
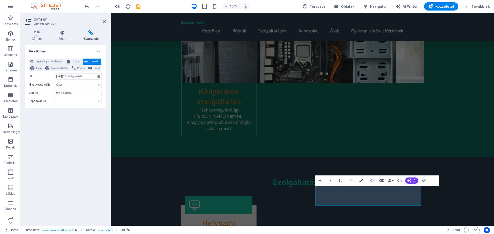
click at [359, 180] on icon "button" at bounding box center [361, 181] width 4 height 4
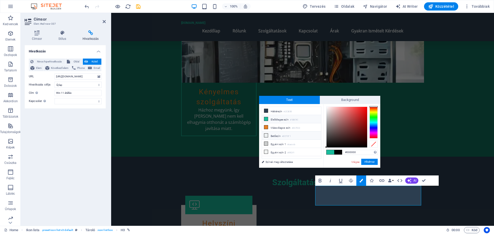
click at [278, 136] on li "Betűszín #ECF0F1" at bounding box center [291, 136] width 59 height 8
type input "#ecf0f1"
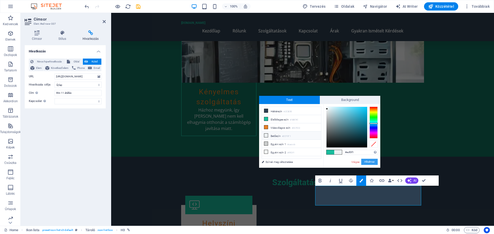
click at [367, 161] on button "Alkalmaz" at bounding box center [369, 162] width 16 height 6
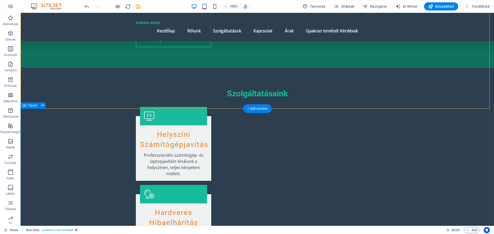
scroll to position [549, 0]
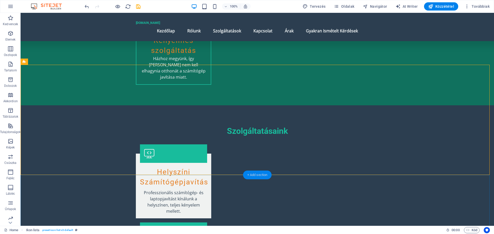
click at [259, 175] on div "+ Add section" at bounding box center [257, 175] width 29 height 9
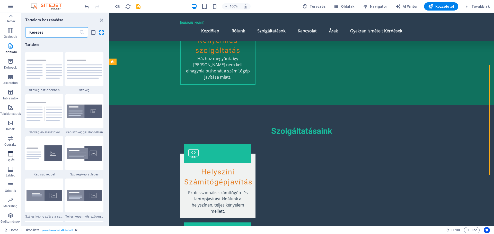
scroll to position [0, 0]
click at [13, 31] on icon "button" at bounding box center [10, 33] width 6 height 6
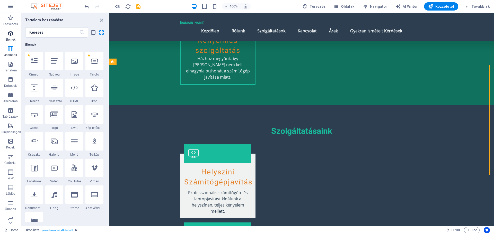
scroll to position [55, 0]
click at [37, 89] on icon at bounding box center [34, 88] width 7 height 7
select select "px"
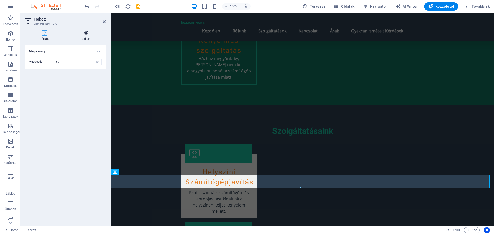
click at [85, 33] on icon at bounding box center [86, 32] width 39 height 5
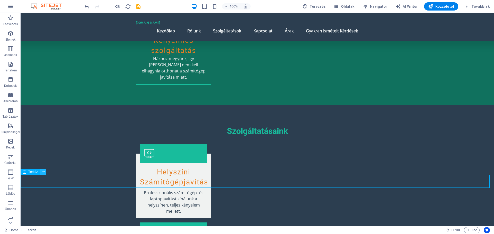
click at [43, 172] on icon at bounding box center [43, 171] width 3 height 5
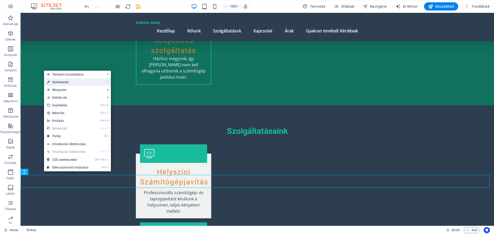
click at [65, 81] on link "⏎ Szerkesztés" at bounding box center [68, 82] width 48 height 8
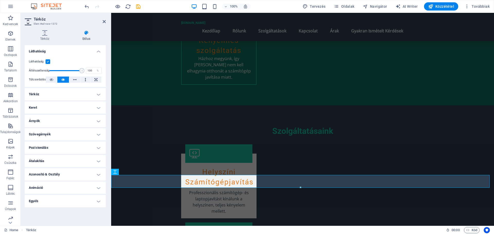
click at [84, 34] on icon at bounding box center [86, 32] width 39 height 5
click at [43, 34] on icon at bounding box center [45, 32] width 40 height 5
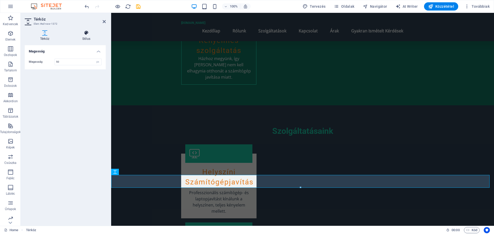
click at [88, 34] on icon at bounding box center [86, 32] width 39 height 5
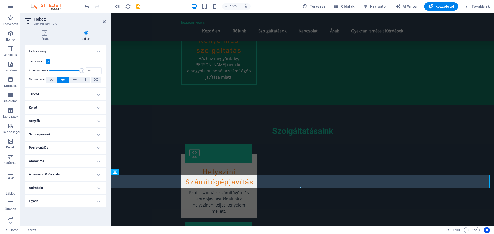
click at [95, 95] on h4 "Térköz" at bounding box center [65, 94] width 81 height 12
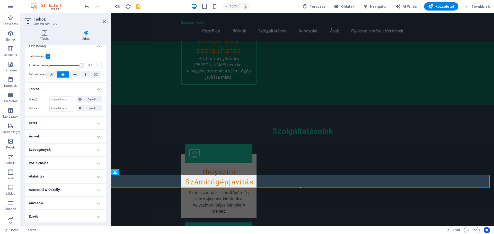
scroll to position [6, 0]
click at [103, 20] on icon at bounding box center [104, 22] width 3 height 4
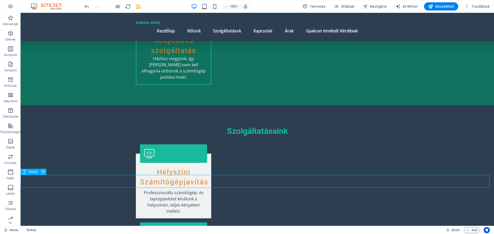
click at [43, 172] on icon at bounding box center [43, 171] width 3 height 5
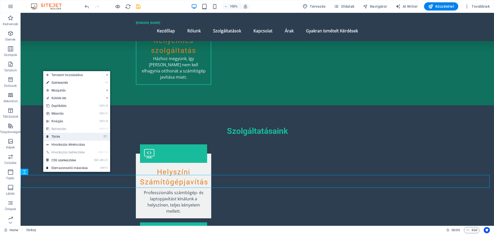
click at [56, 136] on link "⌦ Törlés" at bounding box center [67, 137] width 48 height 8
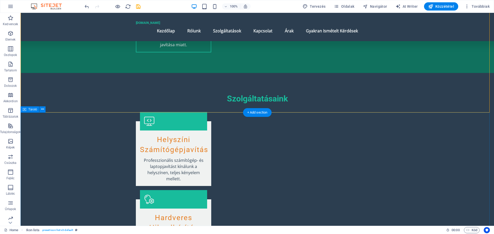
scroll to position [626, 0]
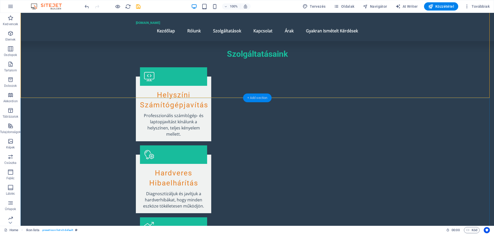
click at [245, 97] on div "+ Add section" at bounding box center [257, 98] width 29 height 9
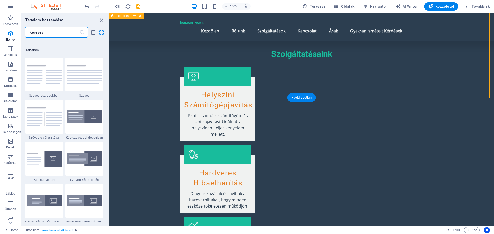
scroll to position [899, 0]
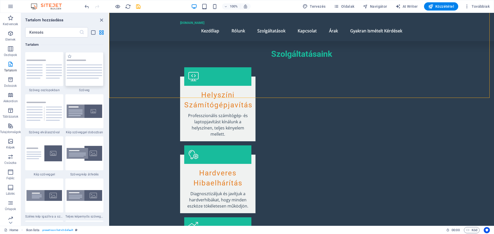
click at [83, 72] on img at bounding box center [84, 69] width 35 height 19
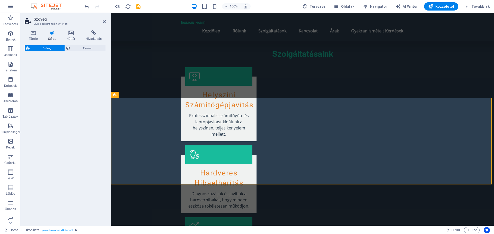
select select "preset-text-v2-default"
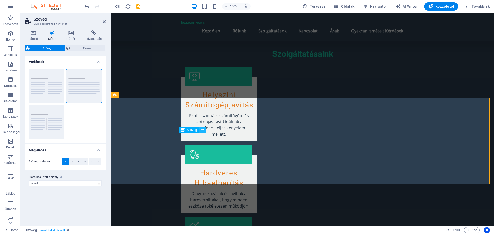
click at [202, 130] on icon at bounding box center [202, 129] width 3 height 5
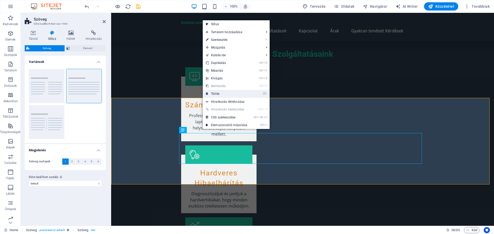
click at [217, 92] on link "⌦ Törlés" at bounding box center [227, 94] width 48 height 8
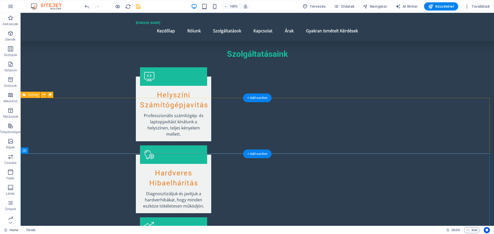
click at [50, 93] on icon at bounding box center [50, 94] width 3 height 5
select select "preset-text-v2-default"
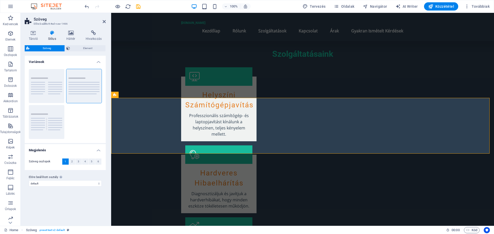
click at [51, 31] on icon at bounding box center [52, 32] width 16 height 5
click at [52, 34] on icon at bounding box center [52, 32] width 16 height 5
click at [99, 63] on h4 "Variánsok" at bounding box center [65, 60] width 81 height 9
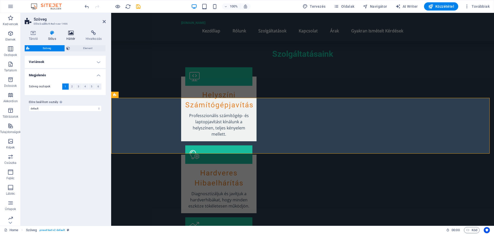
click at [72, 33] on icon at bounding box center [70, 32] width 17 height 5
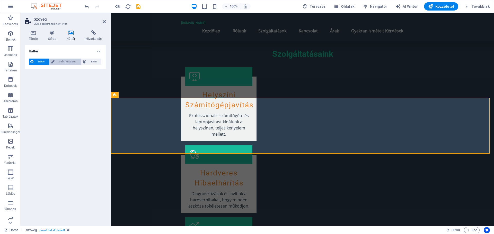
click at [60, 62] on span "Szín / Gradiens" at bounding box center [67, 62] width 23 height 6
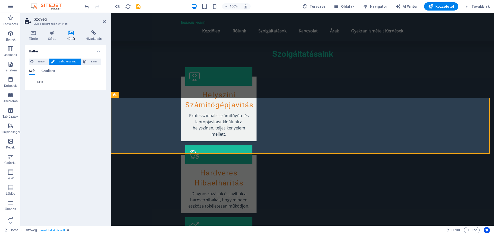
click at [32, 84] on span at bounding box center [32, 82] width 6 height 6
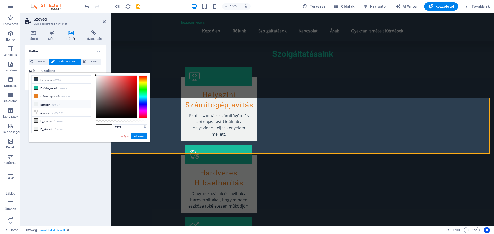
click at [36, 104] on icon at bounding box center [36, 104] width 4 height 4
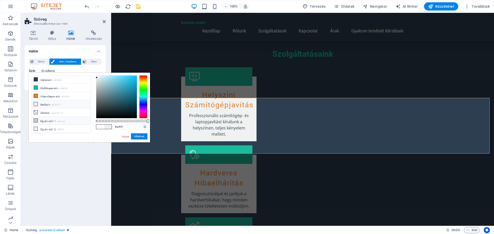
click at [37, 119] on icon at bounding box center [36, 121] width 4 height 4
type input "#cacccb"
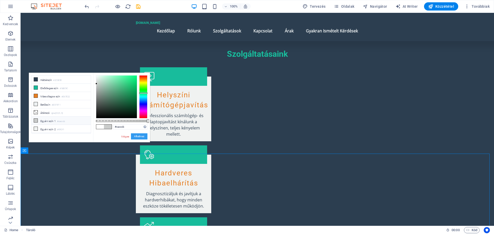
click at [137, 138] on button "Alkalmaz" at bounding box center [139, 136] width 16 height 6
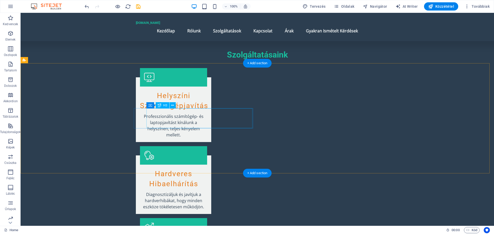
scroll to position [626, 0]
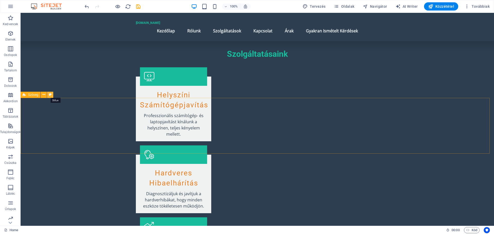
click at [51, 94] on button at bounding box center [50, 95] width 6 height 6
select select "preset-text-v2-default"
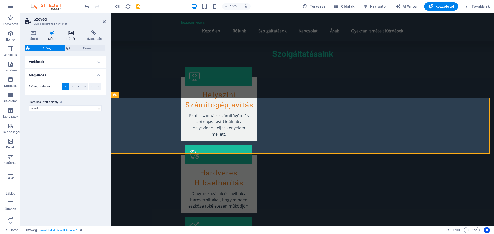
click at [71, 34] on icon at bounding box center [70, 32] width 17 height 5
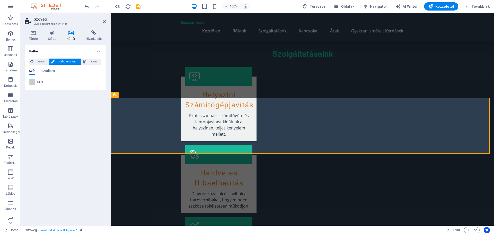
click at [31, 82] on span at bounding box center [32, 82] width 6 height 6
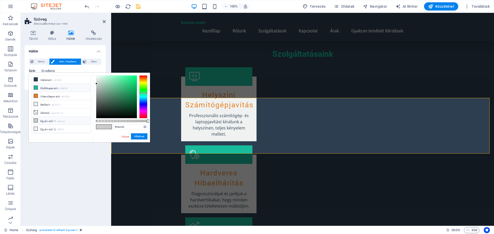
click at [47, 90] on li "Elsődleges szín #18BC9C" at bounding box center [61, 88] width 59 height 8
type input "#18bc9c"
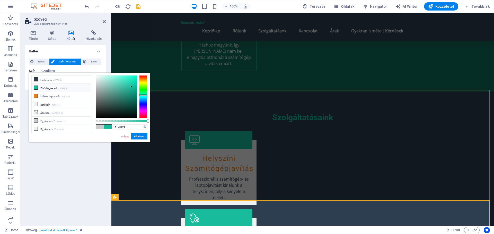
scroll to position [600, 0]
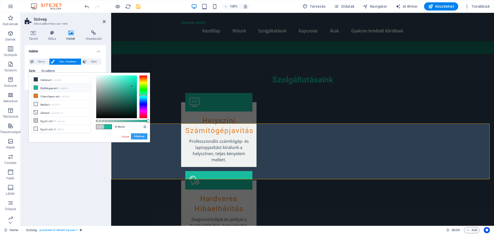
click at [138, 137] on button "Alkalmaz" at bounding box center [139, 136] width 16 height 6
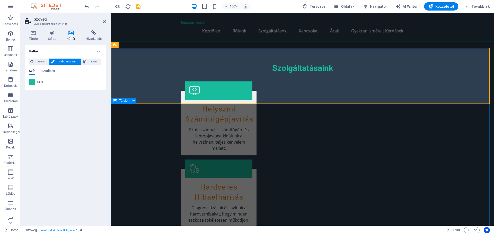
scroll to position [549, 0]
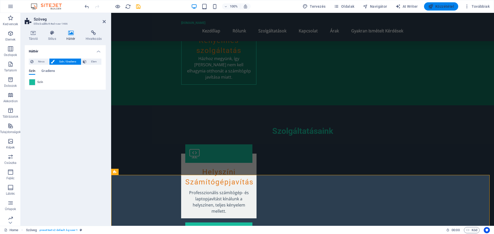
click at [437, 4] on span "Közzététel" at bounding box center [441, 6] width 26 height 5
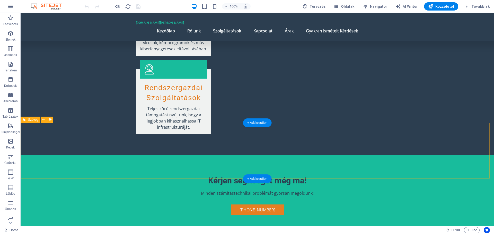
scroll to position [1054, 0]
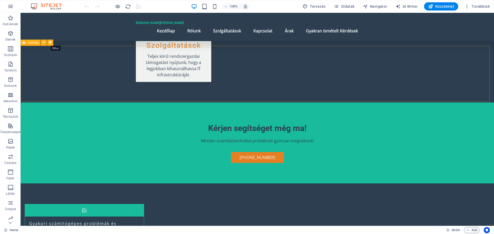
click at [50, 41] on icon at bounding box center [50, 42] width 3 height 5
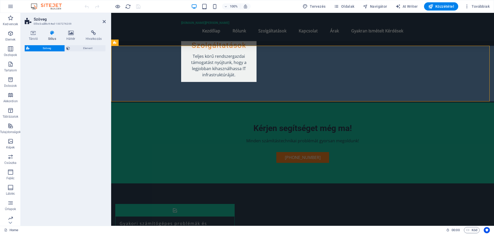
select select "preset-text-v2-default"
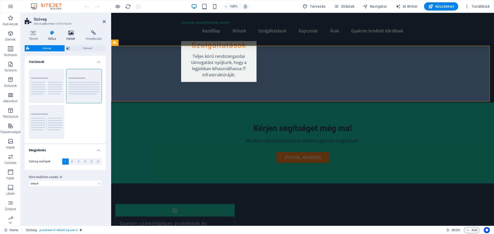
click at [72, 33] on icon at bounding box center [70, 32] width 17 height 5
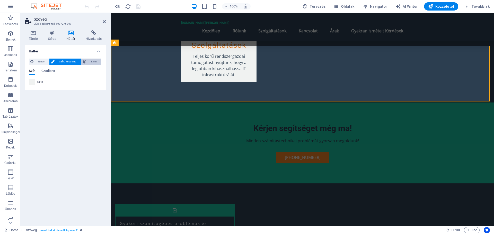
click at [94, 60] on span "Elem" at bounding box center [94, 62] width 12 height 6
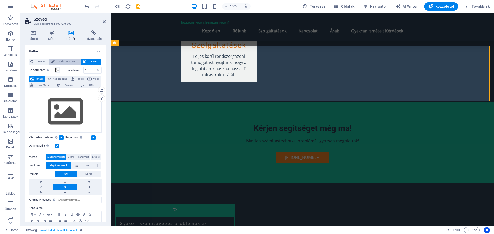
click at [64, 60] on span "Szín / Gradiens" at bounding box center [67, 62] width 23 height 6
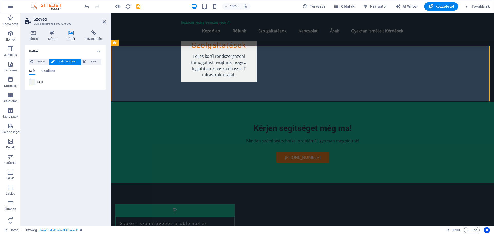
click at [31, 81] on span at bounding box center [32, 82] width 6 height 6
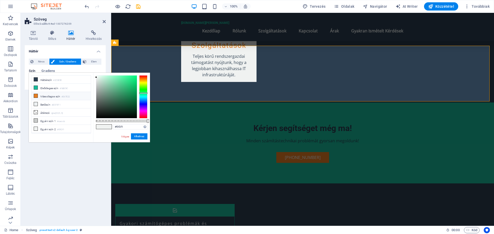
click at [36, 95] on icon at bounding box center [36, 96] width 4 height 4
type input "#e67e22"
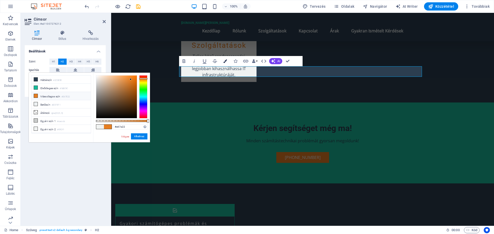
click at [227, 59] on button "Colors" at bounding box center [225, 61] width 10 height 10
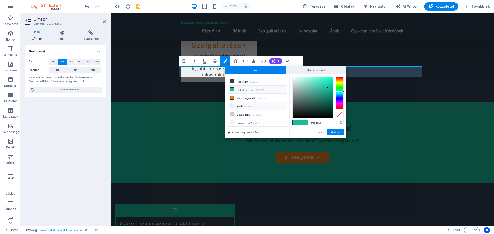
click at [233, 104] on icon at bounding box center [232, 106] width 4 height 4
click at [232, 121] on icon at bounding box center [232, 123] width 4 height 4
type input "#f0f2f1"
click at [340, 131] on button "Alkalmaz" at bounding box center [335, 132] width 16 height 6
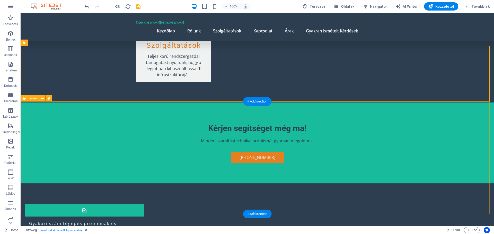
click at [49, 98] on icon at bounding box center [49, 98] width 3 height 5
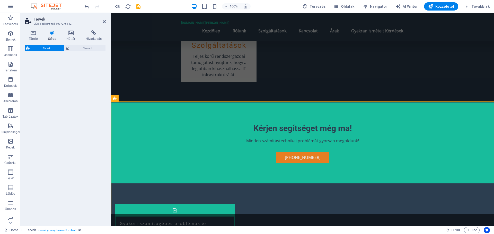
select select "rem"
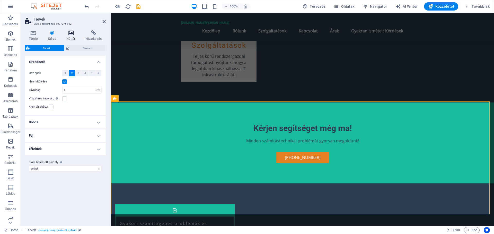
click at [74, 34] on icon at bounding box center [70, 32] width 17 height 5
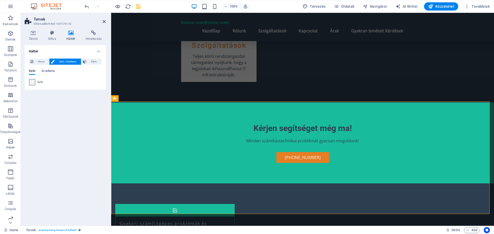
click at [33, 80] on span at bounding box center [32, 82] width 6 height 6
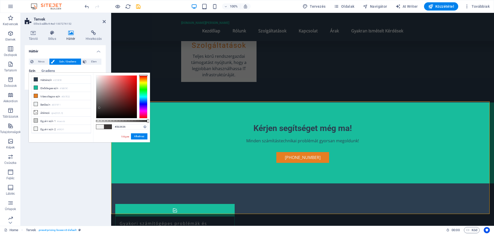
drag, startPoint x: 96, startPoint y: 77, endPoint x: 103, endPoint y: 103, distance: 26.7
click at [99, 108] on div at bounding box center [99, 108] width 2 height 2
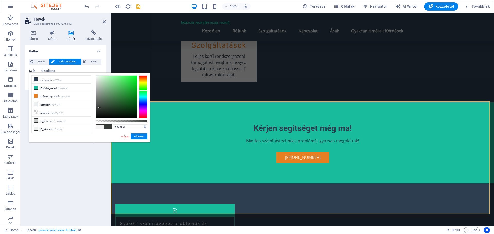
click at [143, 90] on div at bounding box center [143, 96] width 8 height 43
drag, startPoint x: 100, startPoint y: 107, endPoint x: 109, endPoint y: 104, distance: 9.0
click at [109, 104] on div at bounding box center [116, 97] width 41 height 43
click at [142, 102] on div at bounding box center [143, 96] width 8 height 43
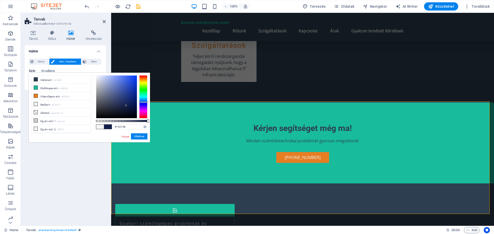
type input "#15224c"
drag, startPoint x: 110, startPoint y: 98, endPoint x: 125, endPoint y: 105, distance: 16.3
click at [125, 105] on div at bounding box center [116, 97] width 41 height 43
click at [142, 135] on button "Alkalmaz" at bounding box center [139, 136] width 16 height 6
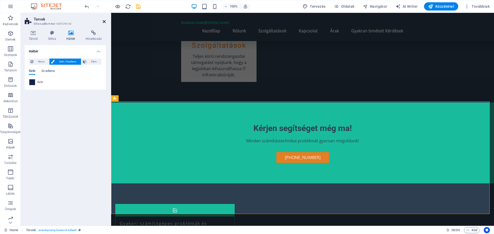
click at [104, 22] on icon at bounding box center [104, 22] width 3 height 4
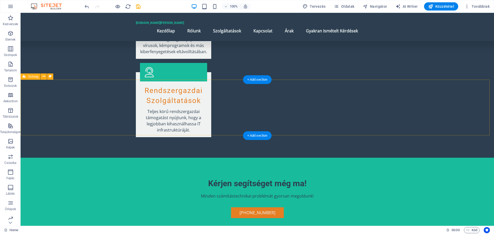
scroll to position [998, 0]
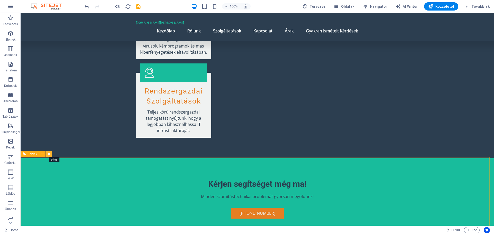
click at [50, 155] on icon at bounding box center [49, 154] width 3 height 5
select select "rem"
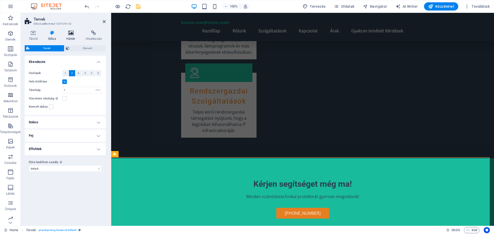
click at [70, 31] on icon at bounding box center [70, 32] width 17 height 5
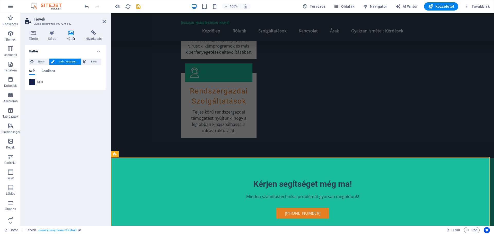
click at [30, 83] on span at bounding box center [32, 82] width 6 height 6
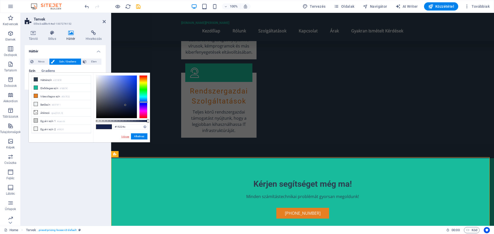
click at [126, 135] on link "Mégse" at bounding box center [125, 137] width 9 height 4
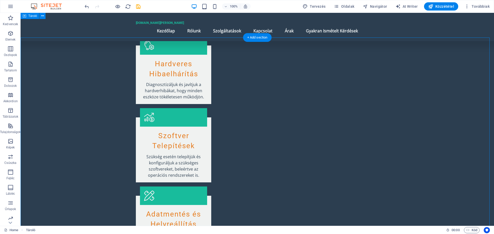
scroll to position [664, 0]
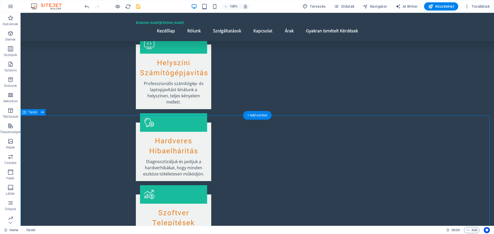
click at [43, 112] on icon at bounding box center [42, 112] width 3 height 5
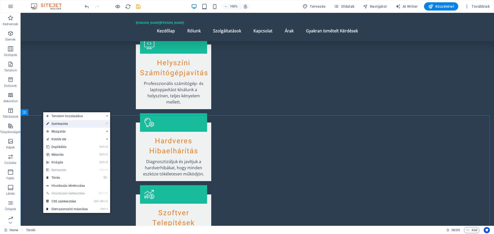
click at [60, 124] on link "⏎ Szerkesztés" at bounding box center [67, 124] width 48 height 8
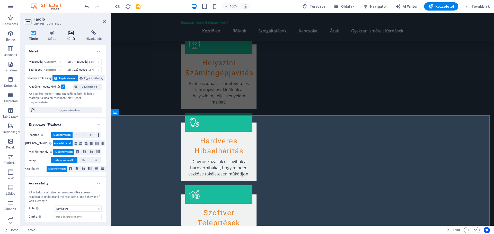
click at [70, 34] on icon at bounding box center [70, 32] width 17 height 5
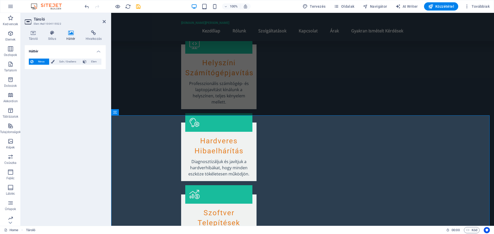
click at [106, 22] on aside "Tároló Elem #ed-1004115522 Tároló Stílus Háttér Hivatkozás Méret Magasság Alapé…" at bounding box center [66, 119] width 90 height 213
drag, startPoint x: 103, startPoint y: 22, endPoint x: 83, endPoint y: 9, distance: 23.8
click at [103, 22] on icon at bounding box center [104, 22] width 3 height 4
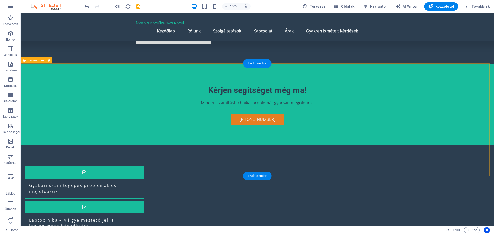
scroll to position [1049, 0]
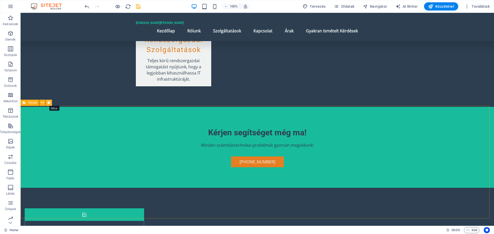
click at [48, 101] on icon at bounding box center [49, 102] width 3 height 5
select select "rem"
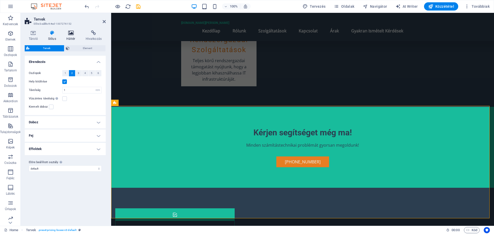
click at [70, 34] on icon at bounding box center [70, 32] width 17 height 5
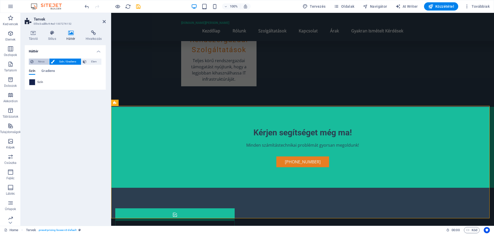
click at [40, 62] on span "Nincs" at bounding box center [41, 62] width 13 height 6
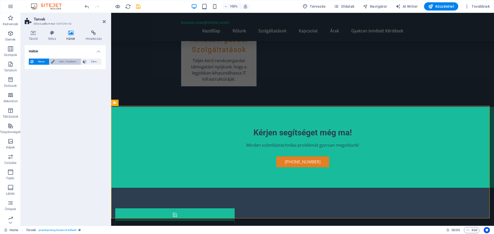
click at [63, 60] on span "Szín / Gradiens" at bounding box center [67, 62] width 23 height 6
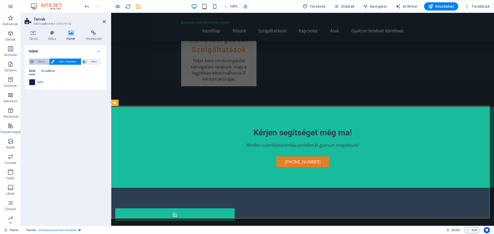
click at [40, 61] on span "Nincs" at bounding box center [41, 62] width 13 height 6
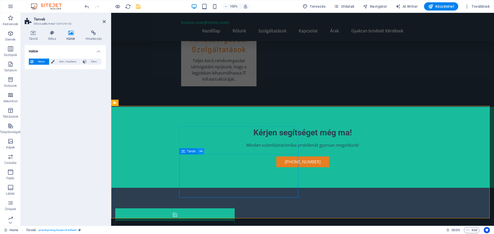
click at [201, 152] on icon at bounding box center [200, 151] width 3 height 5
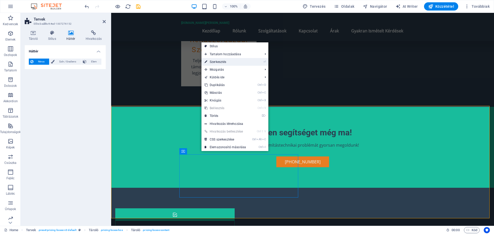
click at [223, 62] on link "⏎ Szerkesztés" at bounding box center [225, 62] width 48 height 8
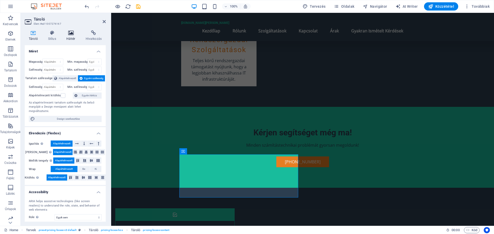
click at [72, 34] on icon at bounding box center [70, 32] width 17 height 5
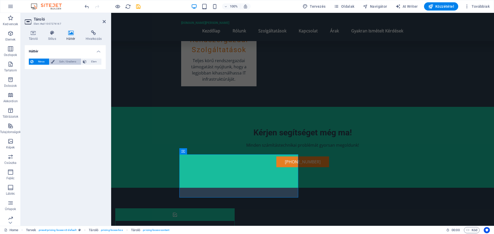
click at [60, 61] on span "Szín / Gradiens" at bounding box center [67, 62] width 23 height 6
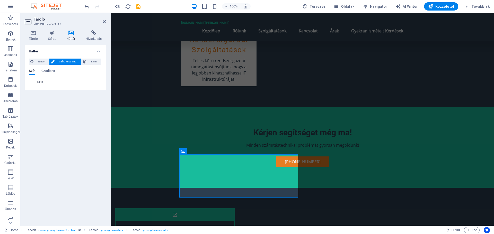
click at [31, 83] on span at bounding box center [32, 82] width 6 height 6
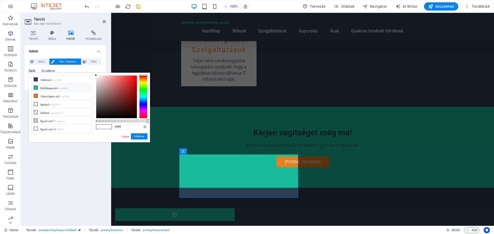
click at [38, 88] on span at bounding box center [36, 88] width 4 height 4
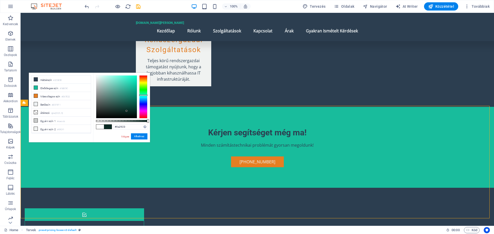
drag, startPoint x: 131, startPoint y: 87, endPoint x: 126, endPoint y: 111, distance: 24.7
click at [126, 111] on div at bounding box center [126, 111] width 2 height 2
click at [131, 106] on div at bounding box center [116, 97] width 41 height 43
click at [133, 100] on div at bounding box center [116, 97] width 41 height 43
click at [124, 137] on link "Mégse" at bounding box center [125, 137] width 9 height 4
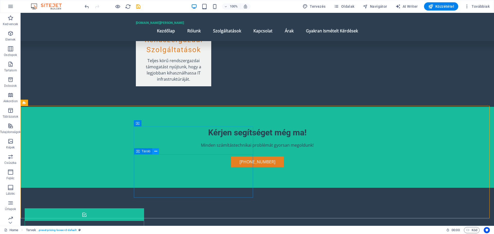
click at [155, 152] on icon at bounding box center [155, 151] width 3 height 5
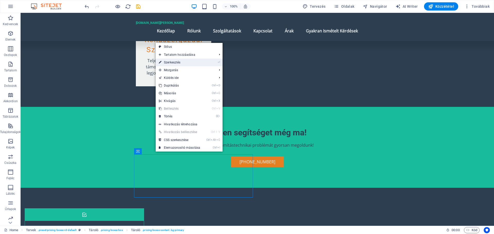
click at [182, 61] on link "⏎ Szerkesztés" at bounding box center [180, 63] width 48 height 8
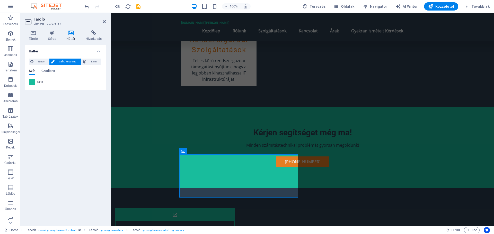
click at [34, 83] on span at bounding box center [32, 82] width 6 height 6
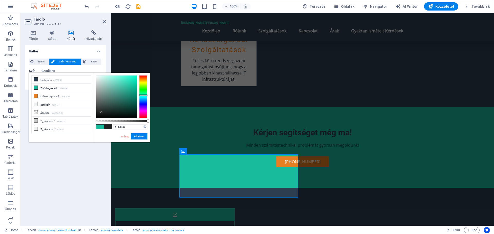
click at [101, 112] on div at bounding box center [116, 97] width 41 height 43
click at [115, 111] on div at bounding box center [116, 97] width 41 height 43
click at [121, 106] on div at bounding box center [116, 97] width 41 height 43
click at [107, 126] on span at bounding box center [108, 127] width 8 height 4
click at [42, 118] on li "Egyéni szín 1 #cacccb" at bounding box center [61, 121] width 59 height 8
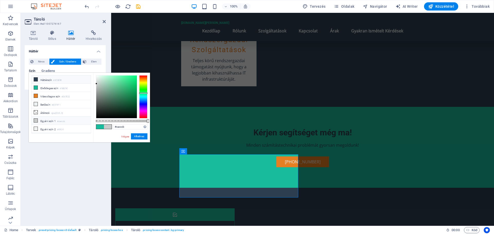
click at [51, 78] on li "Háttérszín #2C3E50" at bounding box center [61, 80] width 59 height 8
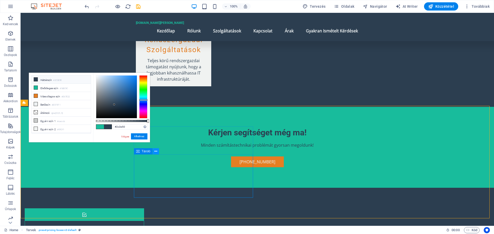
click at [156, 151] on icon at bounding box center [155, 151] width 3 height 5
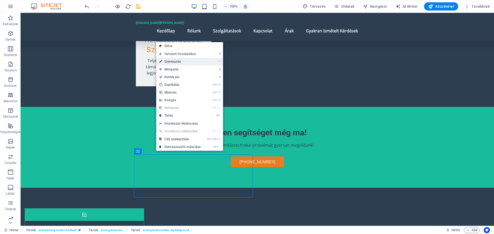
click at [182, 61] on link "⏎ Szerkesztés" at bounding box center [180, 62] width 48 height 8
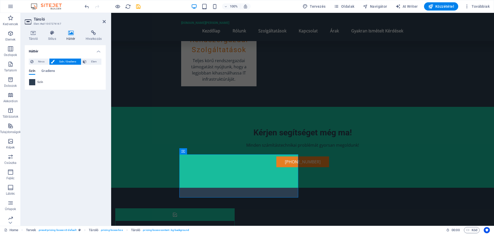
click at [32, 81] on span at bounding box center [32, 82] width 6 height 6
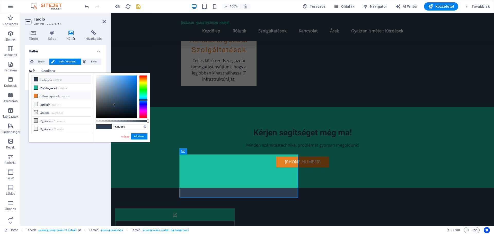
click at [48, 96] on li "Másodlagos szín #E67E22" at bounding box center [61, 96] width 59 height 8
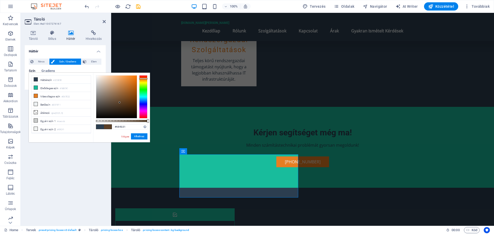
type input "#694c33"
drag, startPoint x: 131, startPoint y: 79, endPoint x: 117, endPoint y: 100, distance: 24.9
click at [117, 100] on div at bounding box center [117, 100] width 2 height 2
drag, startPoint x: 131, startPoint y: 127, endPoint x: 115, endPoint y: 127, distance: 16.5
click at [115, 127] on input "#694c33" at bounding box center [130, 126] width 34 height 5
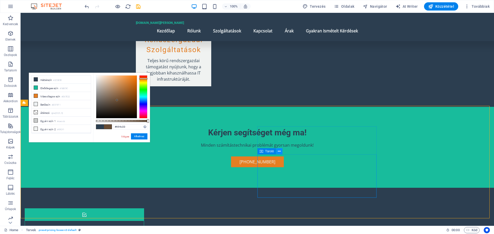
click at [279, 151] on icon at bounding box center [279, 151] width 3 height 5
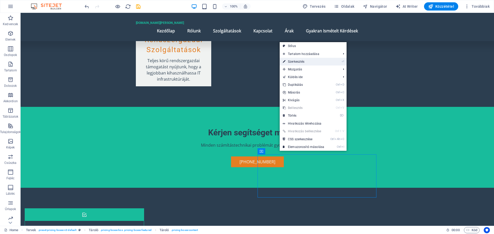
drag, startPoint x: 294, startPoint y: 60, endPoint x: 70, endPoint y: 66, distance: 224.2
click at [294, 60] on link "⏎ Szerkesztés" at bounding box center [303, 62] width 48 height 8
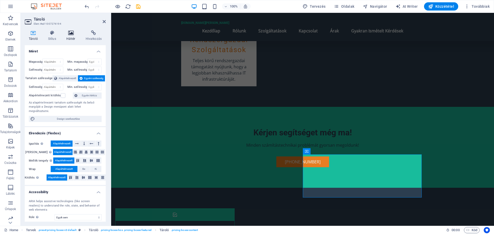
click at [71, 36] on h4 "Háttér" at bounding box center [71, 35] width 19 height 11
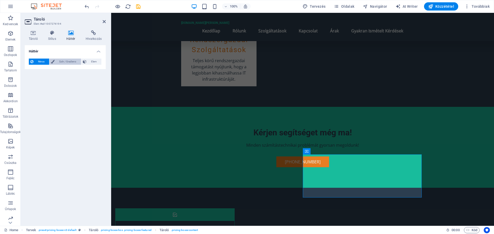
click at [66, 60] on span "Szín / Gradiens" at bounding box center [67, 62] width 23 height 6
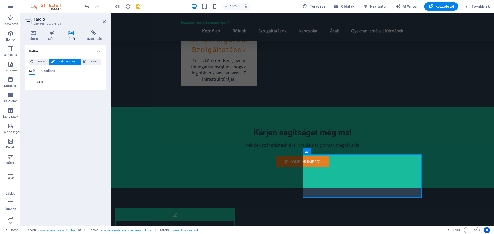
click at [31, 81] on span at bounding box center [32, 82] width 6 height 6
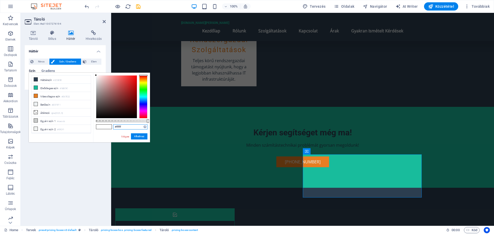
drag, startPoint x: 102, startPoint y: 127, endPoint x: 126, endPoint y: 126, distance: 24.2
click at [126, 126] on input "#ffffff" at bounding box center [130, 126] width 34 height 5
drag, startPoint x: 126, startPoint y: 126, endPoint x: 115, endPoint y: 126, distance: 10.3
click at [115, 126] on input "#ffffff" at bounding box center [130, 126] width 34 height 5
paste input "694c33"
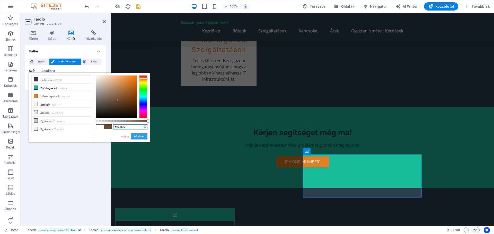
type input "#694c33"
click at [140, 136] on button "Alkalmaz" at bounding box center [139, 136] width 16 height 6
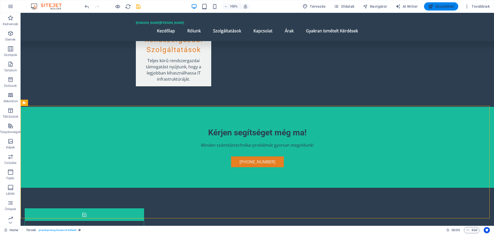
click at [438, 5] on span "Közzététel" at bounding box center [441, 6] width 26 height 5
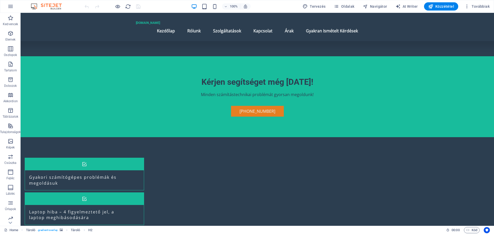
scroll to position [1152, 0]
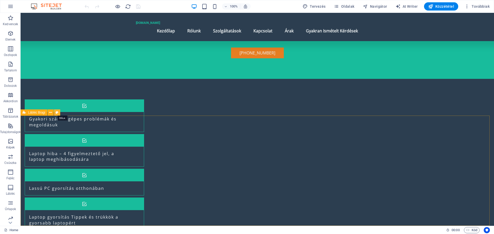
click at [57, 113] on icon at bounding box center [57, 112] width 3 height 5
select select "%"
select select "rem"
select select "px"
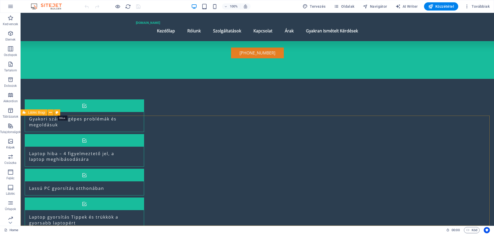
select select "rem"
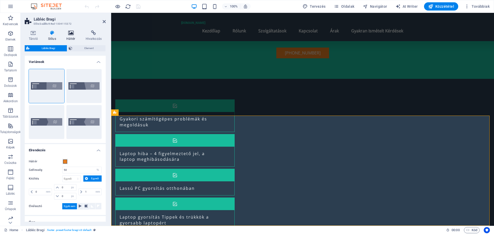
click at [72, 34] on icon at bounding box center [70, 32] width 17 height 5
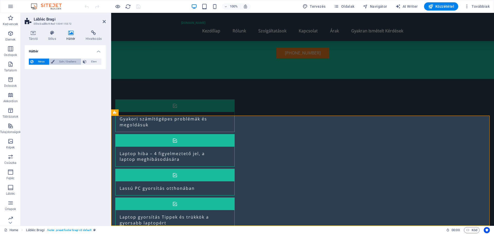
click at [66, 61] on span "Szín / Gradiens" at bounding box center [67, 62] width 23 height 6
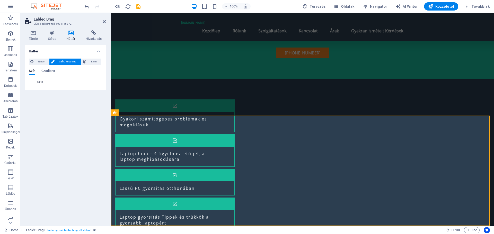
click at [30, 82] on span at bounding box center [32, 82] width 6 height 6
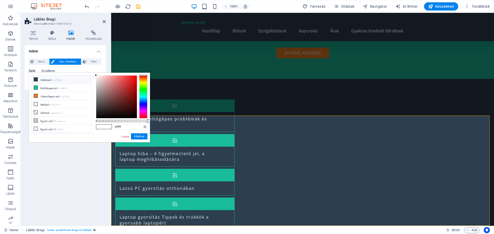
click at [36, 80] on icon at bounding box center [36, 80] width 4 height 4
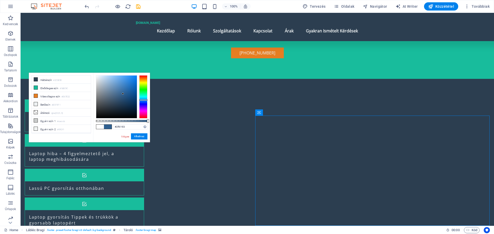
type input "#306294"
drag, startPoint x: 113, startPoint y: 104, endPoint x: 123, endPoint y: 93, distance: 14.7
click at [123, 93] on div at bounding box center [123, 93] width 2 height 2
click at [137, 135] on button "Alkalmaz" at bounding box center [139, 136] width 16 height 6
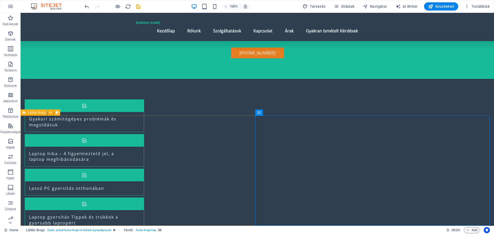
click at [57, 112] on icon at bounding box center [57, 112] width 3 height 5
select select "%"
select select "rem"
select select "px"
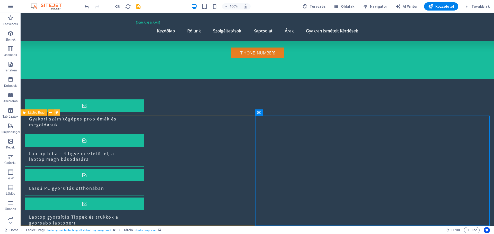
select select "rem"
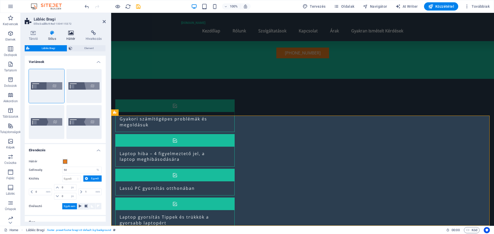
click at [69, 33] on icon at bounding box center [70, 32] width 17 height 5
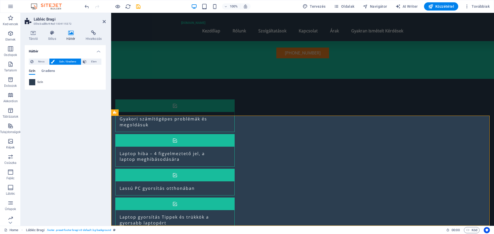
click at [32, 83] on span at bounding box center [32, 82] width 6 height 6
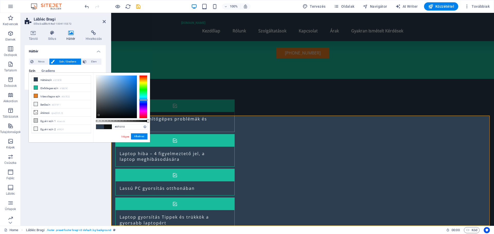
click at [99, 115] on div at bounding box center [116, 97] width 41 height 43
click at [111, 115] on div at bounding box center [116, 97] width 41 height 43
click at [121, 114] on div at bounding box center [116, 97] width 41 height 43
click at [133, 113] on div at bounding box center [116, 97] width 41 height 43
click at [125, 111] on div at bounding box center [116, 97] width 41 height 43
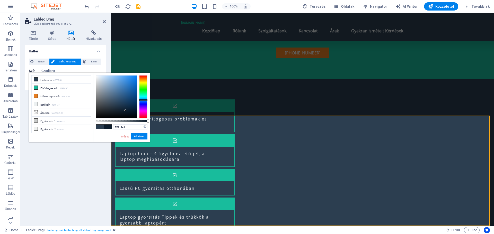
type input "#0e141b"
click at [116, 113] on div at bounding box center [116, 97] width 41 height 43
click at [97, 164] on div "Háttér Nincs Szín / Gradiens Elem A háttér teljes szélességben való kiterjeszté…" at bounding box center [65, 133] width 81 height 177
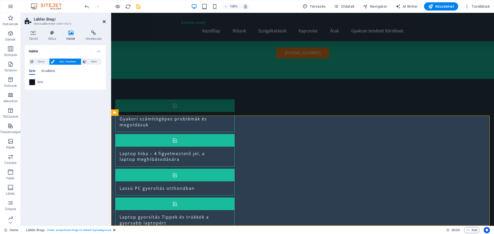
click at [104, 21] on icon at bounding box center [104, 22] width 3 height 4
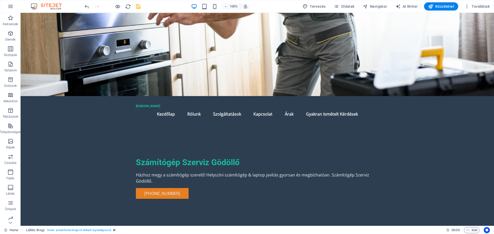
scroll to position [0, 0]
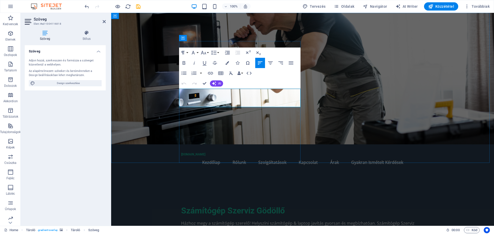
click at [219, 220] on p "Házhoz megy a számítógép szerelő! Helyszíni számítógép & laptop javítás gyorsan…" at bounding box center [302, 226] width 243 height 12
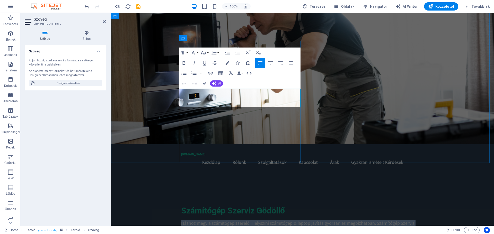
click at [219, 220] on p "Házhoz megy a számítógép szerelő! Helyszíni számítógép & laptop javítás gyorsan…" at bounding box center [302, 226] width 243 height 12
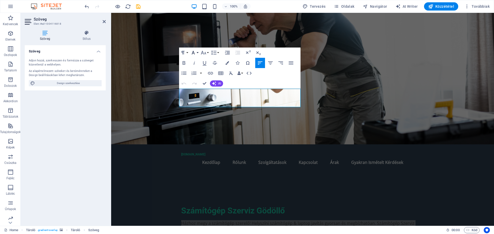
click at [197, 52] on button "Font Family" at bounding box center [194, 53] width 10 height 10
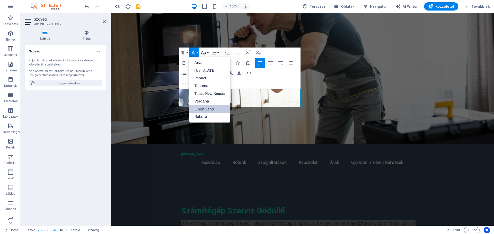
click at [208, 51] on button "Font Size" at bounding box center [204, 53] width 10 height 10
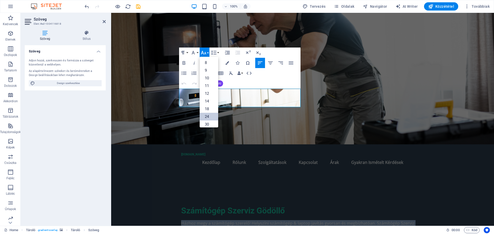
click at [209, 115] on link "24" at bounding box center [208, 117] width 19 height 8
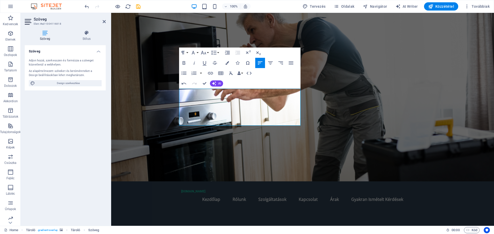
click at [322, 85] on figure at bounding box center [302, 97] width 382 height 169
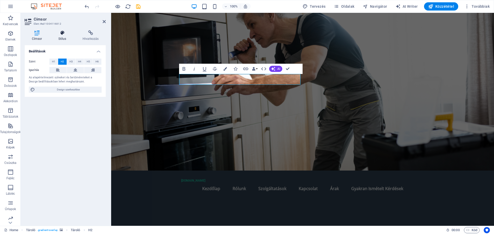
click at [61, 35] on icon at bounding box center [62, 32] width 22 height 5
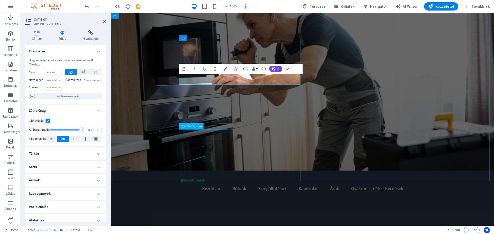
drag, startPoint x: 211, startPoint y: 134, endPoint x: 301, endPoint y: 134, distance: 90.0
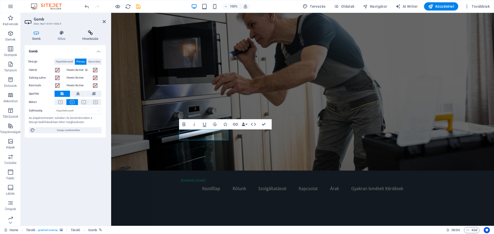
click at [93, 35] on icon at bounding box center [90, 32] width 31 height 5
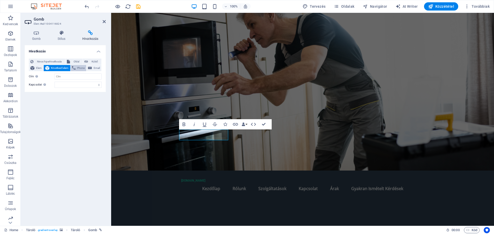
click at [78, 69] on span "Phone" at bounding box center [81, 68] width 8 height 6
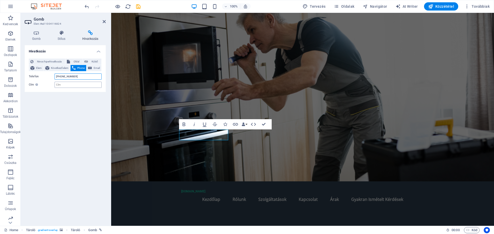
type input "+36302425762"
click at [62, 85] on input "Cím További hivatkozás leírás, ne legyen azonos a hivatkozás szövegével. A címe…" at bounding box center [77, 85] width 47 height 6
type input "Telefonszám"
click at [149, 140] on figure at bounding box center [302, 97] width 382 height 169
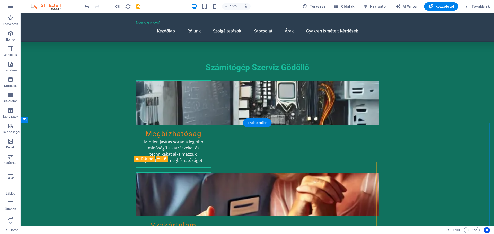
scroll to position [308, 0]
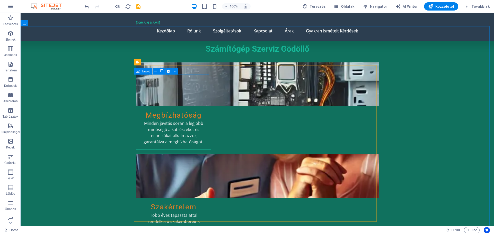
click at [137, 71] on icon at bounding box center [138, 71] width 4 height 6
click at [154, 70] on icon at bounding box center [155, 71] width 3 height 5
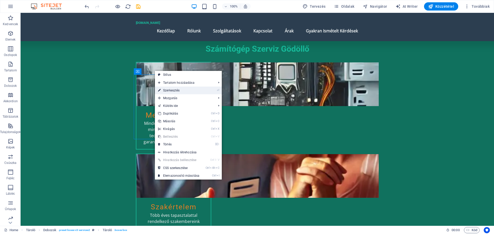
click at [169, 90] on link "⏎ Szerkesztés" at bounding box center [179, 91] width 48 height 8
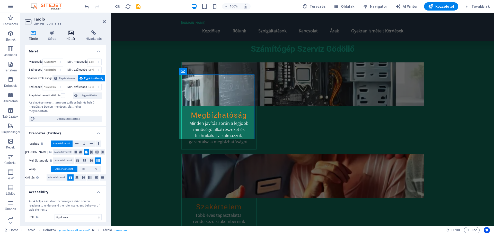
click at [73, 33] on icon at bounding box center [70, 32] width 17 height 5
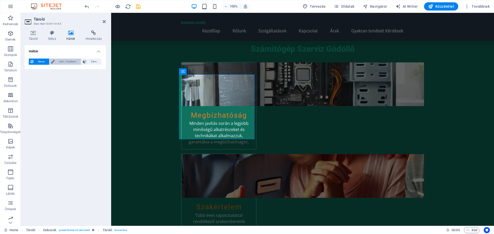
click at [62, 62] on span "Szín / Gradiens" at bounding box center [67, 62] width 23 height 6
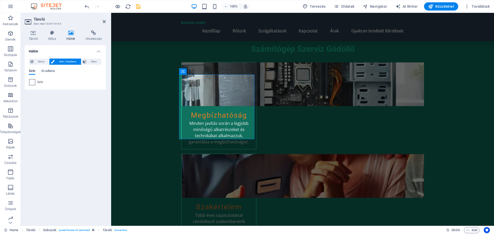
click at [31, 82] on span at bounding box center [32, 82] width 6 height 6
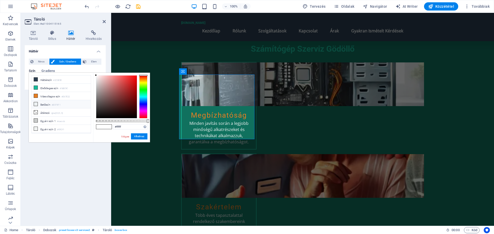
click at [36, 104] on icon at bounding box center [36, 104] width 4 height 4
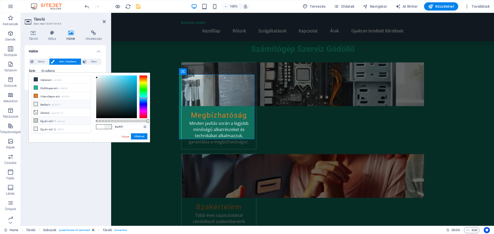
click at [35, 119] on icon at bounding box center [36, 121] width 4 height 4
type input "#cacccb"
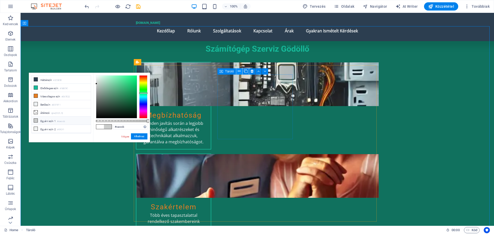
click at [239, 70] on icon at bounding box center [239, 71] width 3 height 5
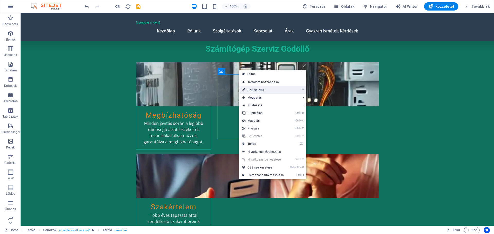
click at [256, 90] on link "⏎ Szerkesztés" at bounding box center [263, 90] width 48 height 8
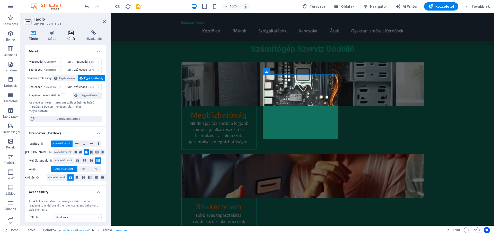
click at [70, 35] on h4 "Háttér" at bounding box center [71, 35] width 19 height 11
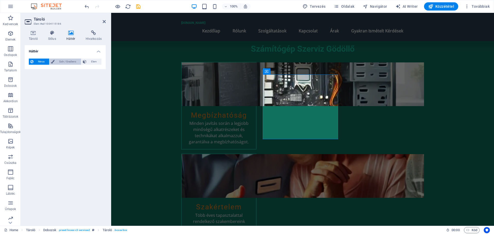
click at [57, 60] on span "Szín / Gradiens" at bounding box center [67, 62] width 23 height 6
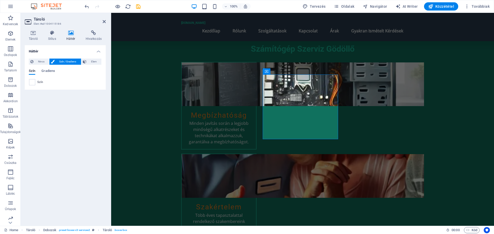
click at [29, 83] on div "Nincs Szín / Gradiens Elem A háttér teljes szélességben való kiterjesztése Szín…" at bounding box center [65, 71] width 81 height 35
click at [32, 82] on span at bounding box center [32, 82] width 6 height 6
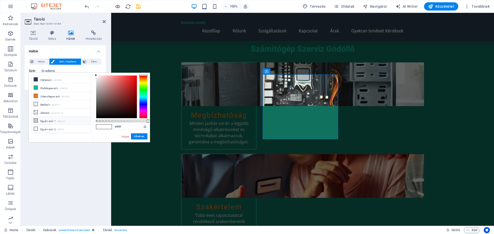
click at [41, 119] on li "Egyéni szín 1 #cacccb" at bounding box center [61, 121] width 59 height 8
type input "#cacccb"
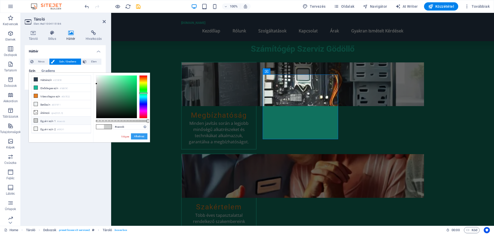
click at [139, 135] on button "Alkalmaz" at bounding box center [139, 136] width 16 height 6
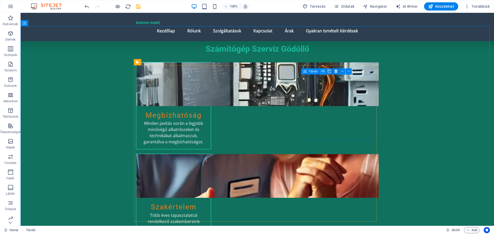
click at [323, 71] on icon at bounding box center [322, 71] width 3 height 5
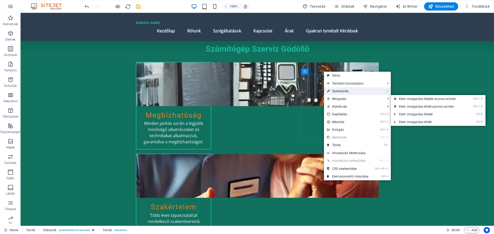
drag, startPoint x: 342, startPoint y: 89, endPoint x: 229, endPoint y: 76, distance: 114.1
click at [342, 89] on link "⏎ Szerkesztés" at bounding box center [348, 91] width 48 height 8
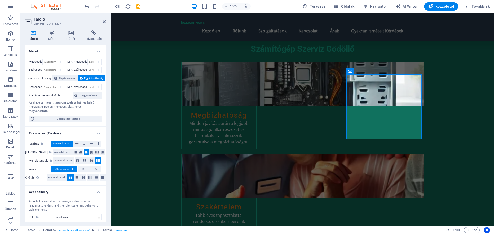
click at [73, 28] on div "Tároló Stílus Háttér Hivatkozás Méret Magasság Alapértelmezett px rem % vh vw M…" at bounding box center [65, 126] width 89 height 200
click at [75, 32] on icon at bounding box center [70, 32] width 17 height 5
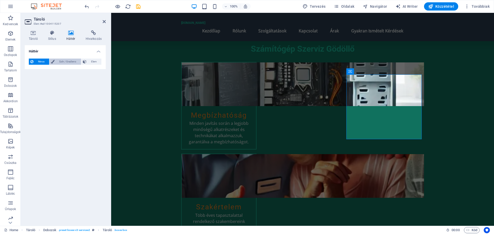
click at [57, 60] on span "Szín / Gradiens" at bounding box center [67, 62] width 23 height 6
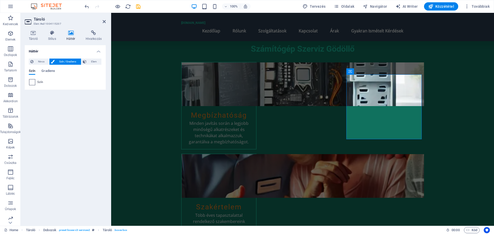
click at [34, 83] on span at bounding box center [32, 82] width 6 height 6
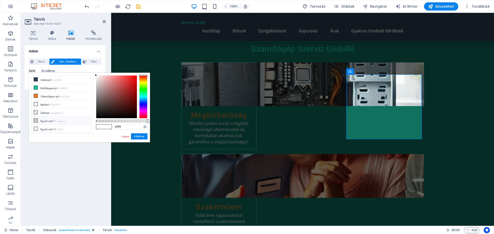
click at [39, 118] on li "Egyéni szín 1 #cacccb" at bounding box center [61, 121] width 59 height 8
type input "#cacccb"
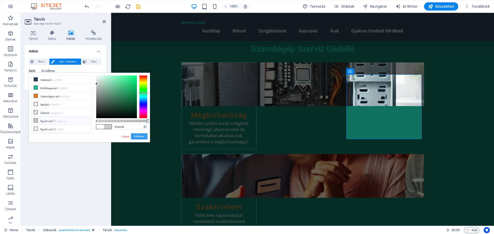
click at [142, 135] on button "Alkalmaz" at bounding box center [139, 136] width 16 height 6
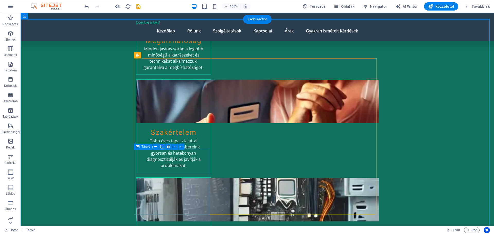
scroll to position [386, 0]
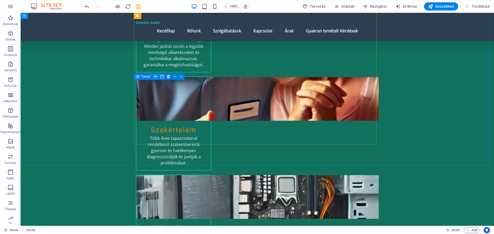
click at [156, 75] on icon at bounding box center [155, 76] width 3 height 5
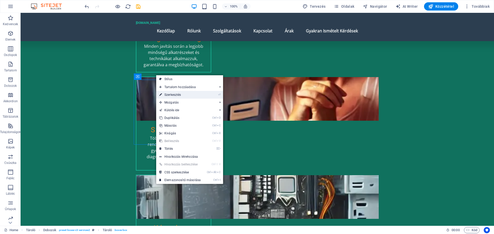
drag, startPoint x: 169, startPoint y: 94, endPoint x: 58, endPoint y: 81, distance: 111.8
click at [169, 94] on link "⏎ Szerkesztés" at bounding box center [180, 95] width 48 height 8
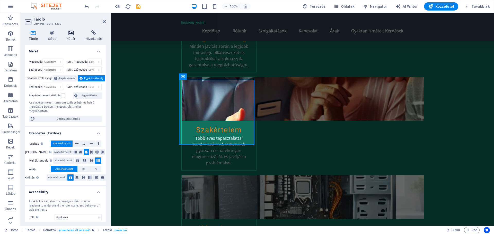
click at [71, 33] on icon at bounding box center [70, 32] width 17 height 5
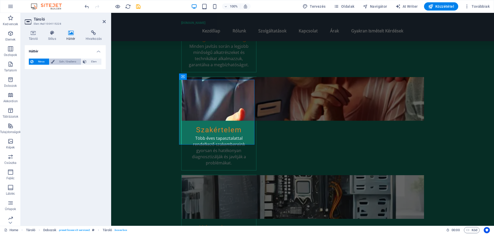
click at [60, 61] on span "Szín / Gradiens" at bounding box center [67, 62] width 23 height 6
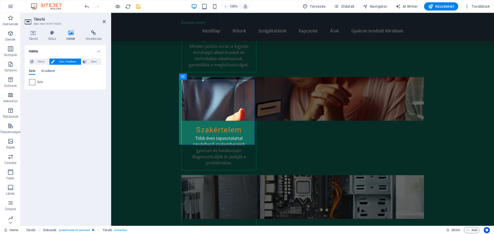
click at [34, 82] on span at bounding box center [32, 82] width 6 height 6
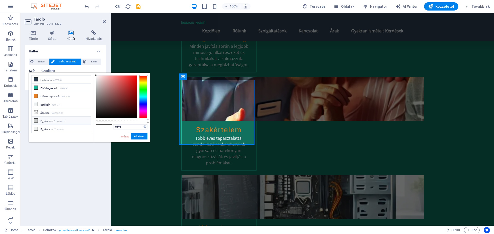
click at [45, 120] on li "Egyéni szín 1 #cacccb" at bounding box center [61, 121] width 59 height 8
type input "#cacccb"
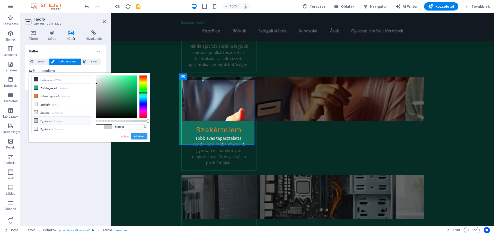
drag, startPoint x: 134, startPoint y: 136, endPoint x: 25, endPoint y: 123, distance: 110.0
click at [134, 136] on button "Alkalmaz" at bounding box center [139, 136] width 16 height 6
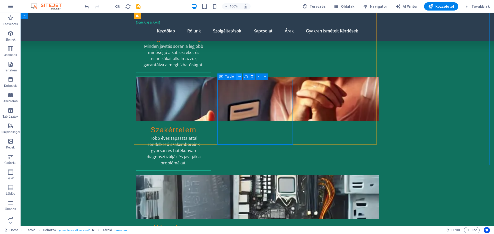
click at [240, 76] on icon at bounding box center [239, 76] width 3 height 5
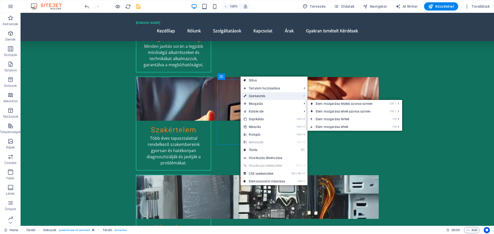
click at [255, 95] on link "⏎ Szerkesztés" at bounding box center [264, 96] width 48 height 8
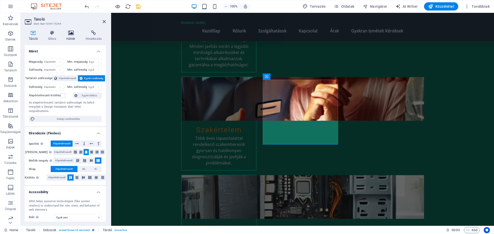
click at [71, 33] on icon at bounding box center [70, 32] width 17 height 5
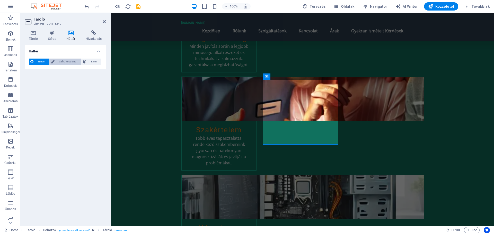
click at [60, 59] on span "Szín / Gradiens" at bounding box center [67, 62] width 23 height 6
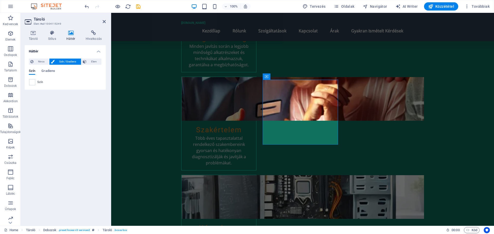
click at [32, 83] on span at bounding box center [32, 82] width 6 height 6
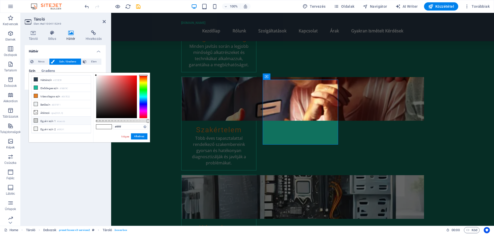
click at [41, 119] on li "Egyéni szín 1 #cacccb" at bounding box center [61, 121] width 59 height 8
type input "#cacccb"
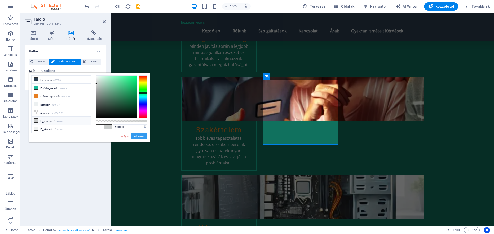
drag, startPoint x: 137, startPoint y: 135, endPoint x: 126, endPoint y: 127, distance: 13.2
click at [137, 135] on button "Alkalmaz" at bounding box center [139, 136] width 16 height 6
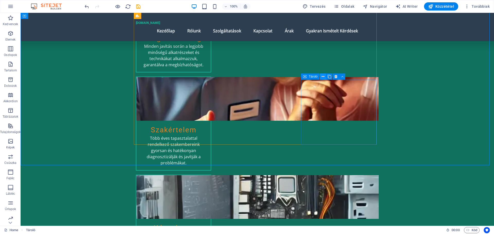
click at [323, 76] on icon at bounding box center [322, 76] width 3 height 5
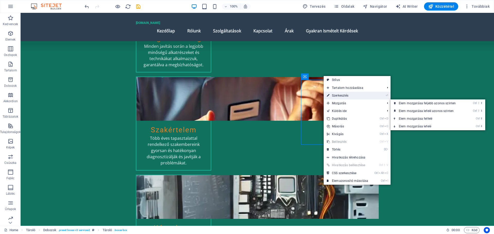
click at [338, 94] on link "⏎ Szerkesztés" at bounding box center [347, 96] width 48 height 8
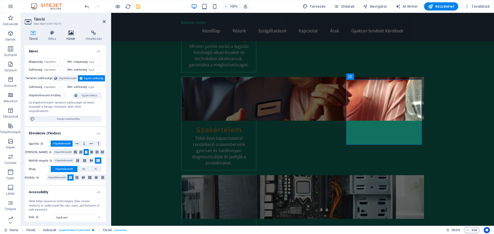
click at [72, 34] on icon at bounding box center [70, 32] width 17 height 5
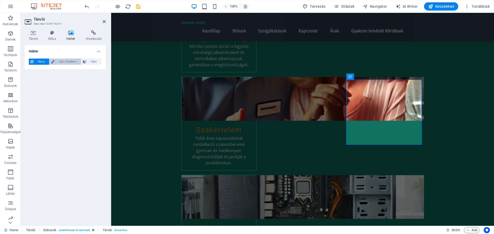
click at [61, 61] on span "Szín / Gradiens" at bounding box center [67, 62] width 23 height 6
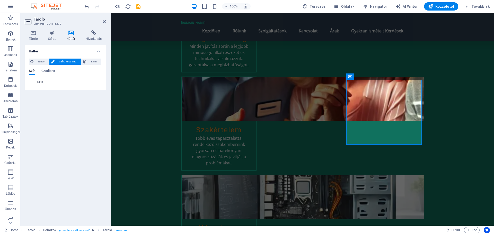
click at [31, 83] on span at bounding box center [32, 82] width 6 height 6
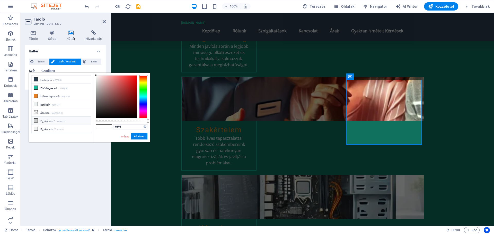
click at [39, 120] on li "Egyéni szín 1 #cacccb" at bounding box center [61, 121] width 59 height 8
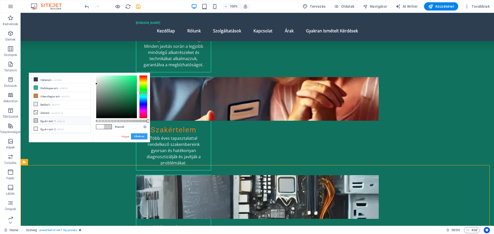
click at [137, 134] on button "Alkalmaz" at bounding box center [139, 136] width 16 height 6
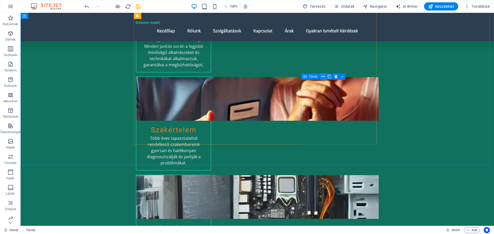
click at [323, 76] on icon at bounding box center [322, 76] width 3 height 5
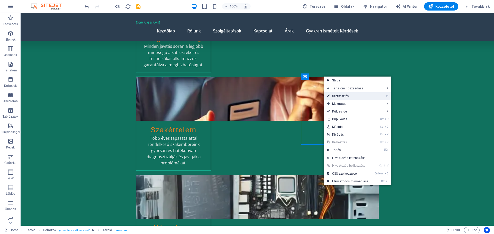
click at [341, 96] on link "⏎ Szerkesztés" at bounding box center [348, 96] width 48 height 8
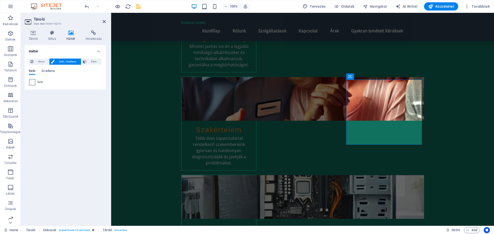
click at [31, 83] on span at bounding box center [32, 82] width 6 height 6
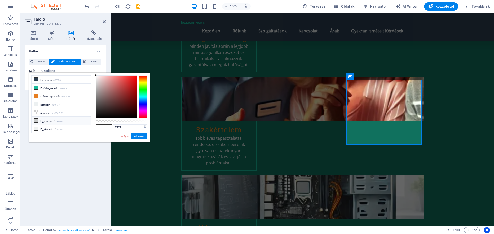
click at [37, 121] on icon at bounding box center [36, 121] width 4 height 4
type input "#cacccb"
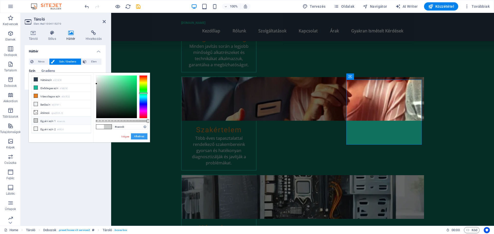
click at [135, 134] on button "Alkalmaz" at bounding box center [139, 136] width 16 height 6
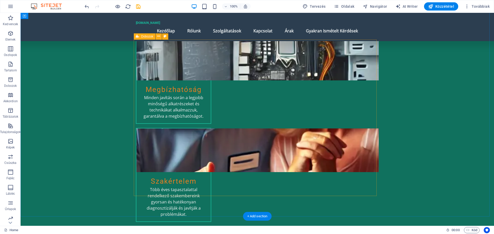
scroll to position [463, 0]
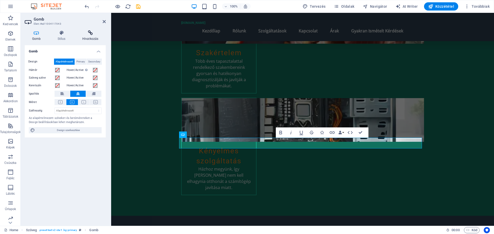
click at [92, 36] on h4 "Hivatkozás" at bounding box center [90, 35] width 31 height 11
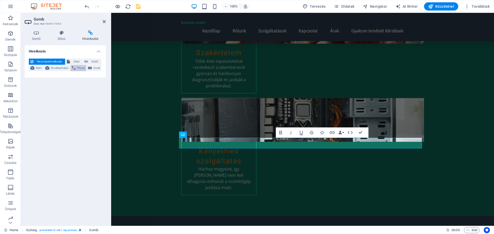
click at [79, 68] on span "Phone" at bounding box center [81, 68] width 8 height 6
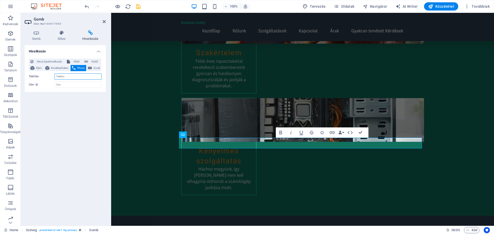
click at [65, 77] on input "Telefon" at bounding box center [77, 77] width 47 height 6
type input "+36302425762"
click at [69, 83] on input "Cím További hivatkozás leírás, ne legyen azonos a hivatkozás szövegével. A címe…" at bounding box center [77, 85] width 47 height 6
type input "Telefonszám"
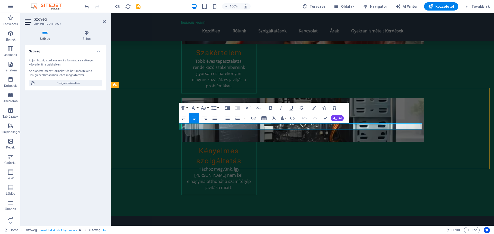
click at [205, 106] on icon "button" at bounding box center [203, 108] width 6 height 6
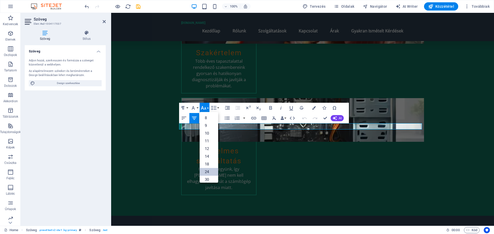
click at [208, 172] on link "24" at bounding box center [208, 172] width 19 height 8
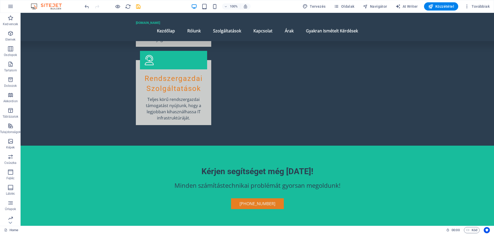
scroll to position [1036, 0]
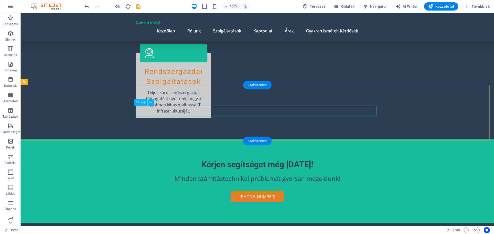
drag, startPoint x: 251, startPoint y: 111, endPoint x: 161, endPoint y: 110, distance: 90.5
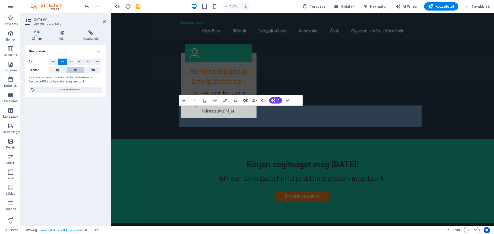
click at [74, 71] on icon at bounding box center [76, 70] width 4 height 6
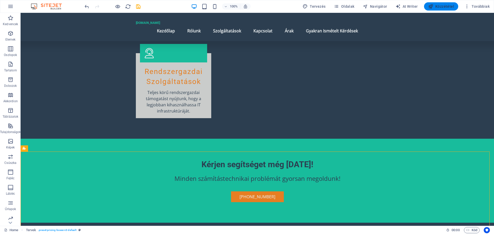
click at [437, 5] on span "Közzététel" at bounding box center [441, 6] width 26 height 5
